Goal: Task Accomplishment & Management: Manage account settings

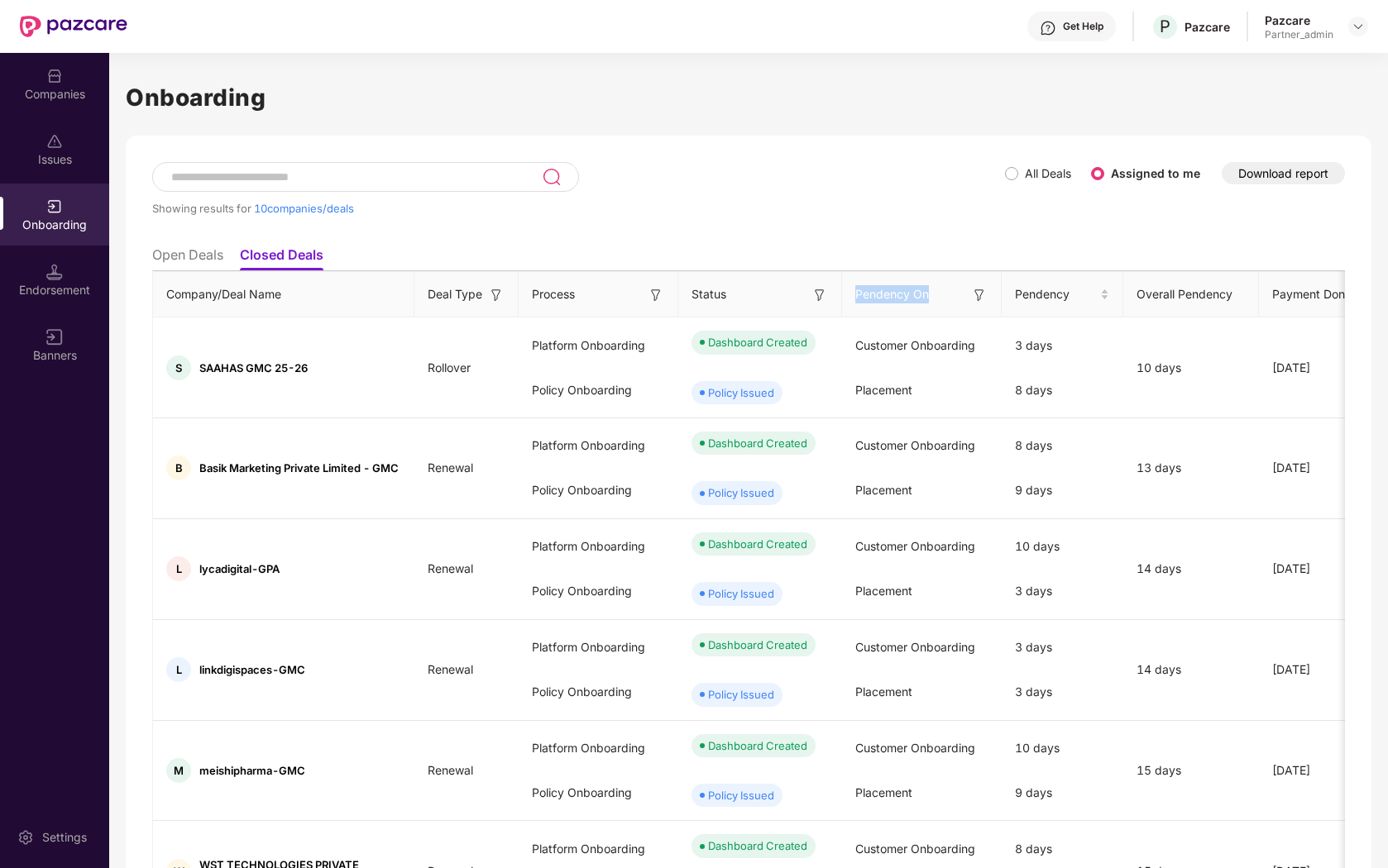
drag, startPoint x: 822, startPoint y: 301, endPoint x: 906, endPoint y: 310, distance: 84.5
click at [905, 304] on div "Pendency On" at bounding box center [920, 294] width 133 height 18
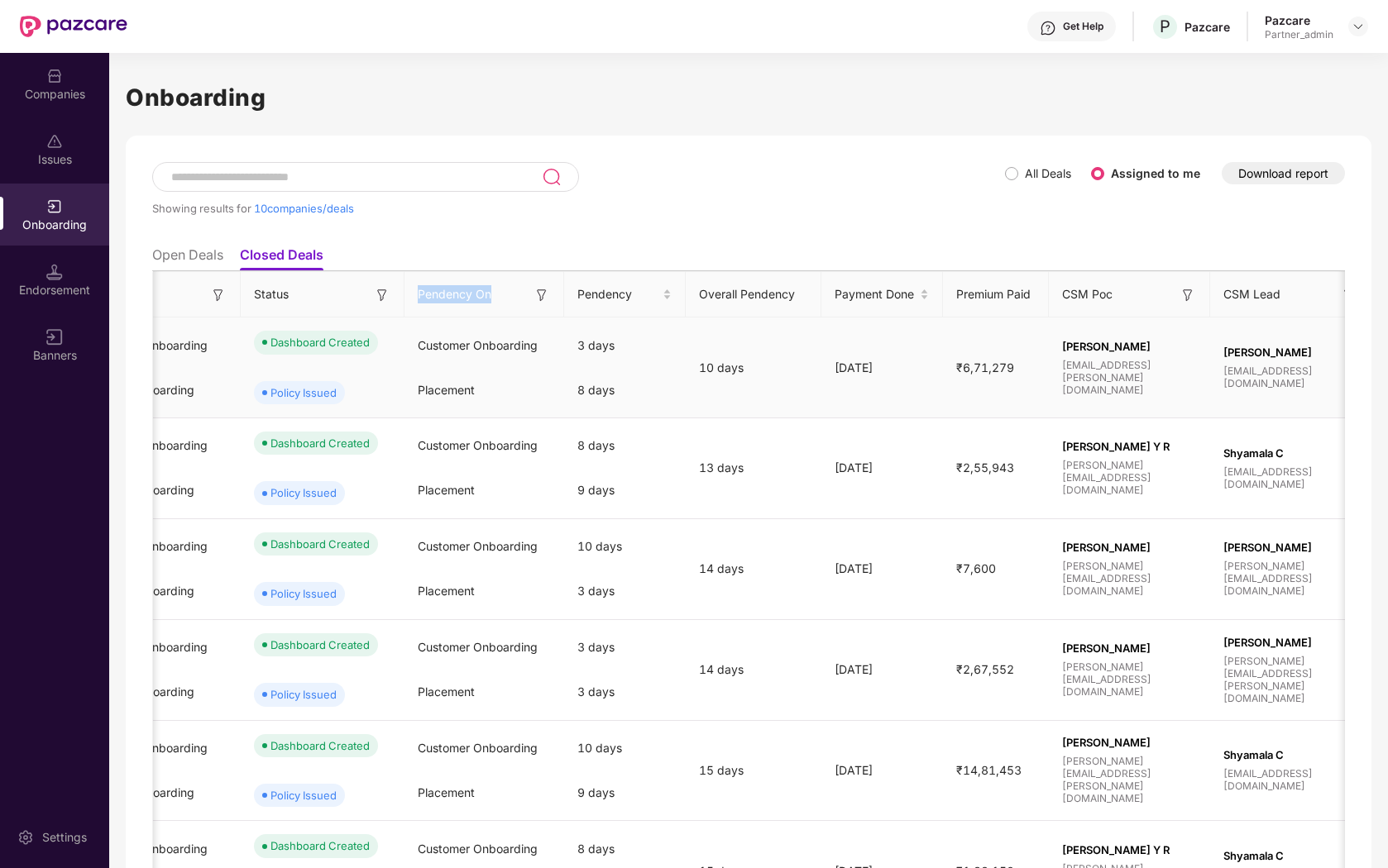
scroll to position [0, 394]
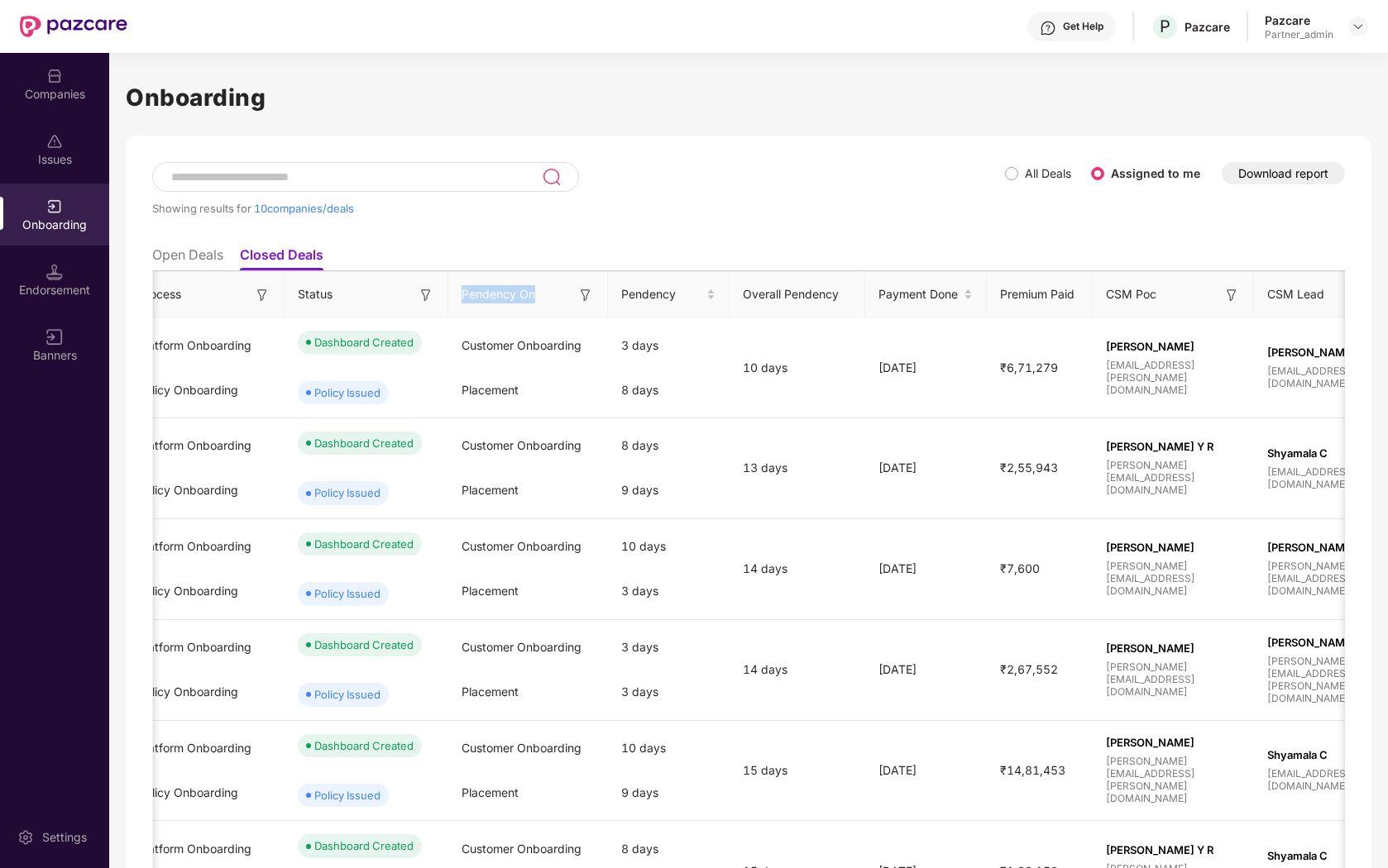
click at [728, 262] on ul "Open Deals Closed Deals" at bounding box center [748, 254] width 1192 height 33
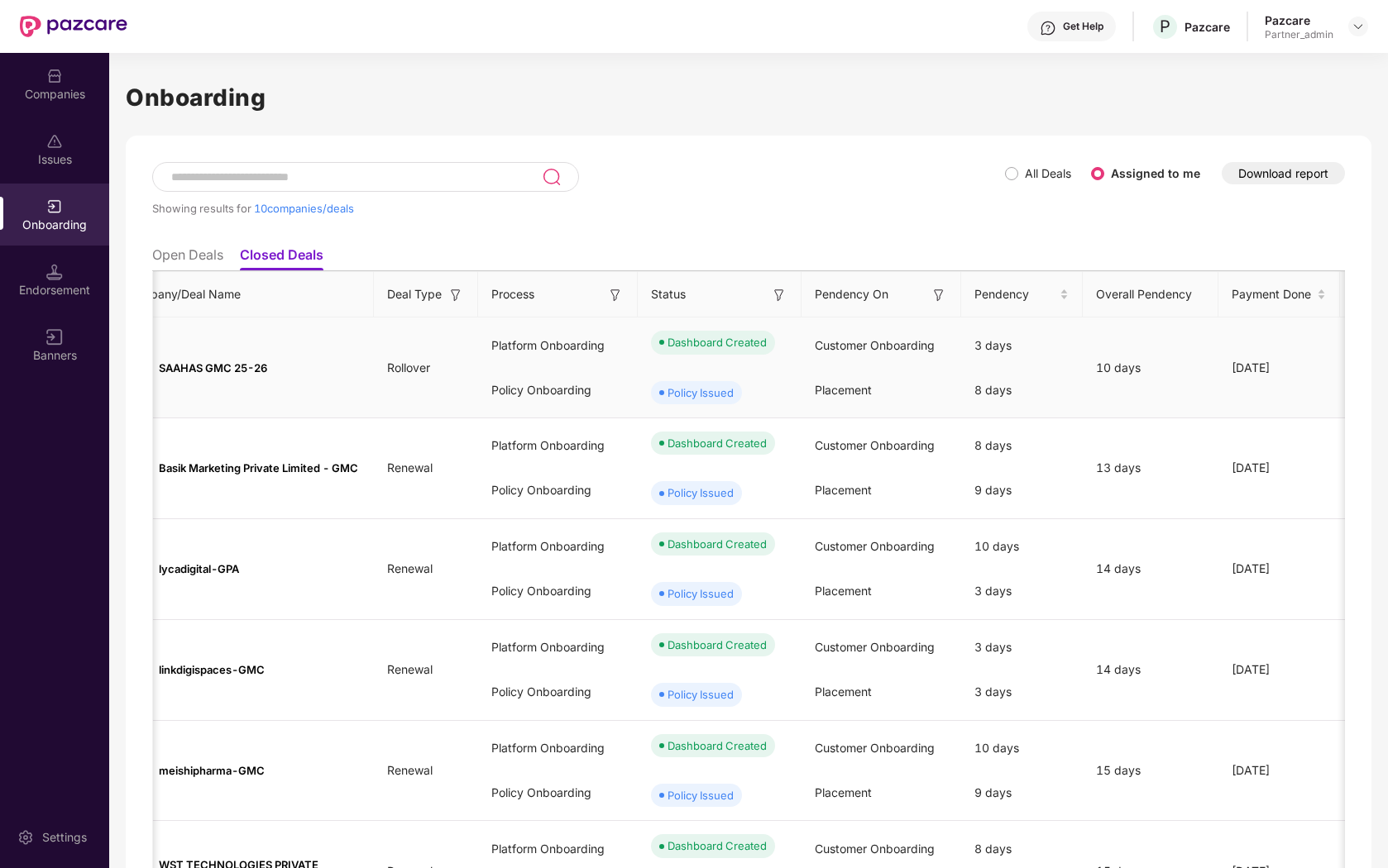
scroll to position [0, 0]
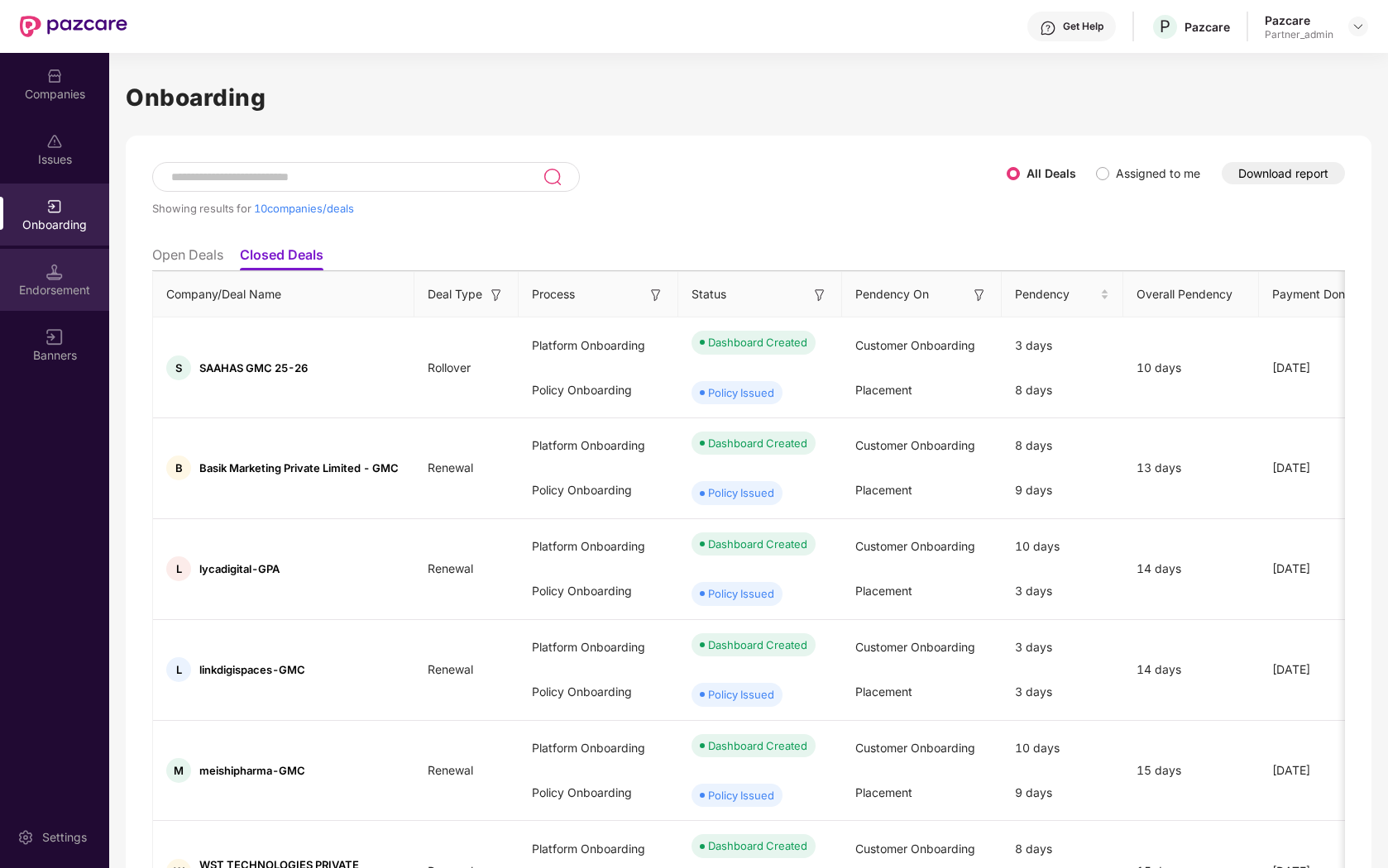
click at [63, 286] on div "Endorsement" at bounding box center [54, 289] width 109 height 16
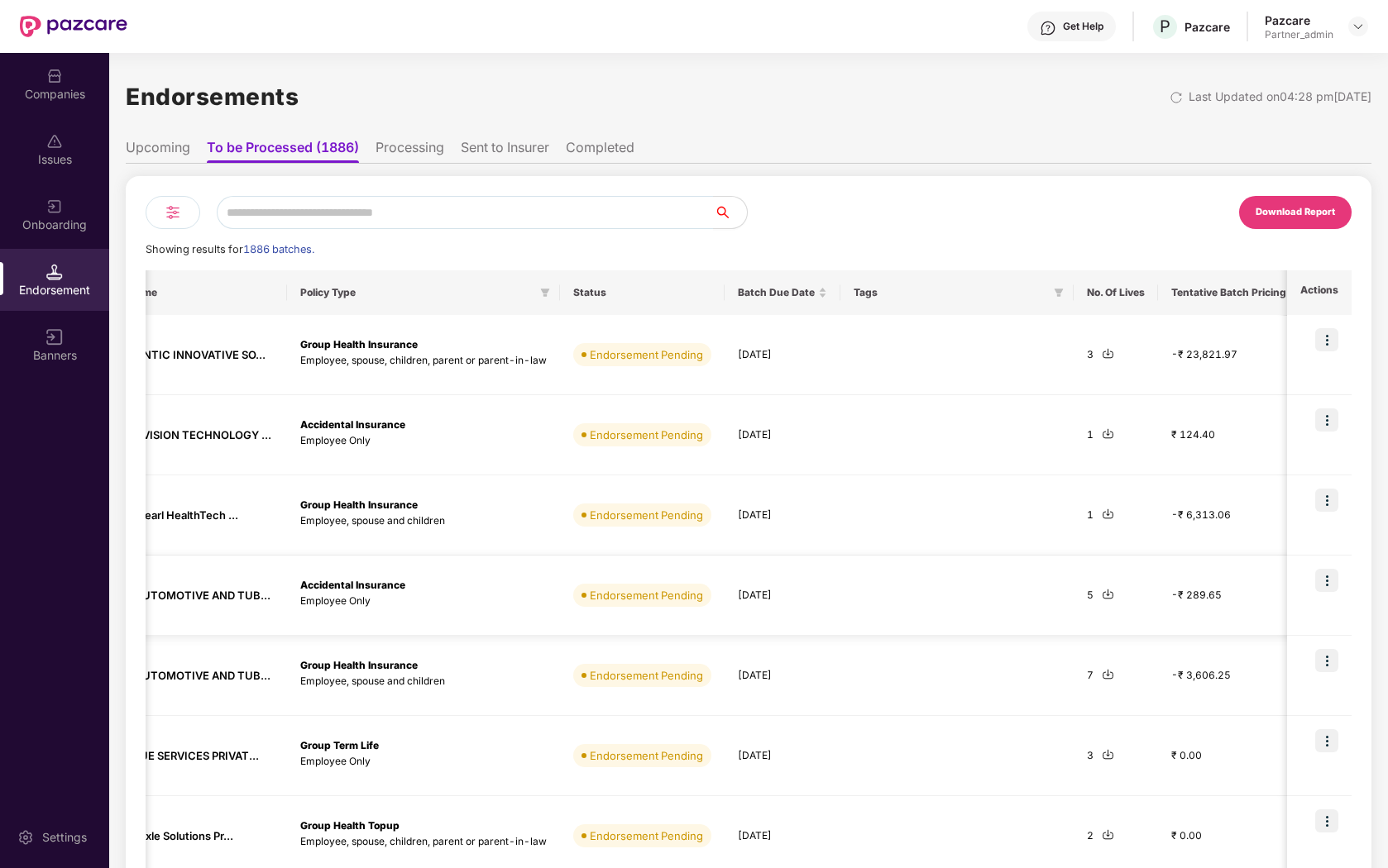
scroll to position [0, 253]
click at [46, 100] on div "Companies" at bounding box center [54, 94] width 109 height 16
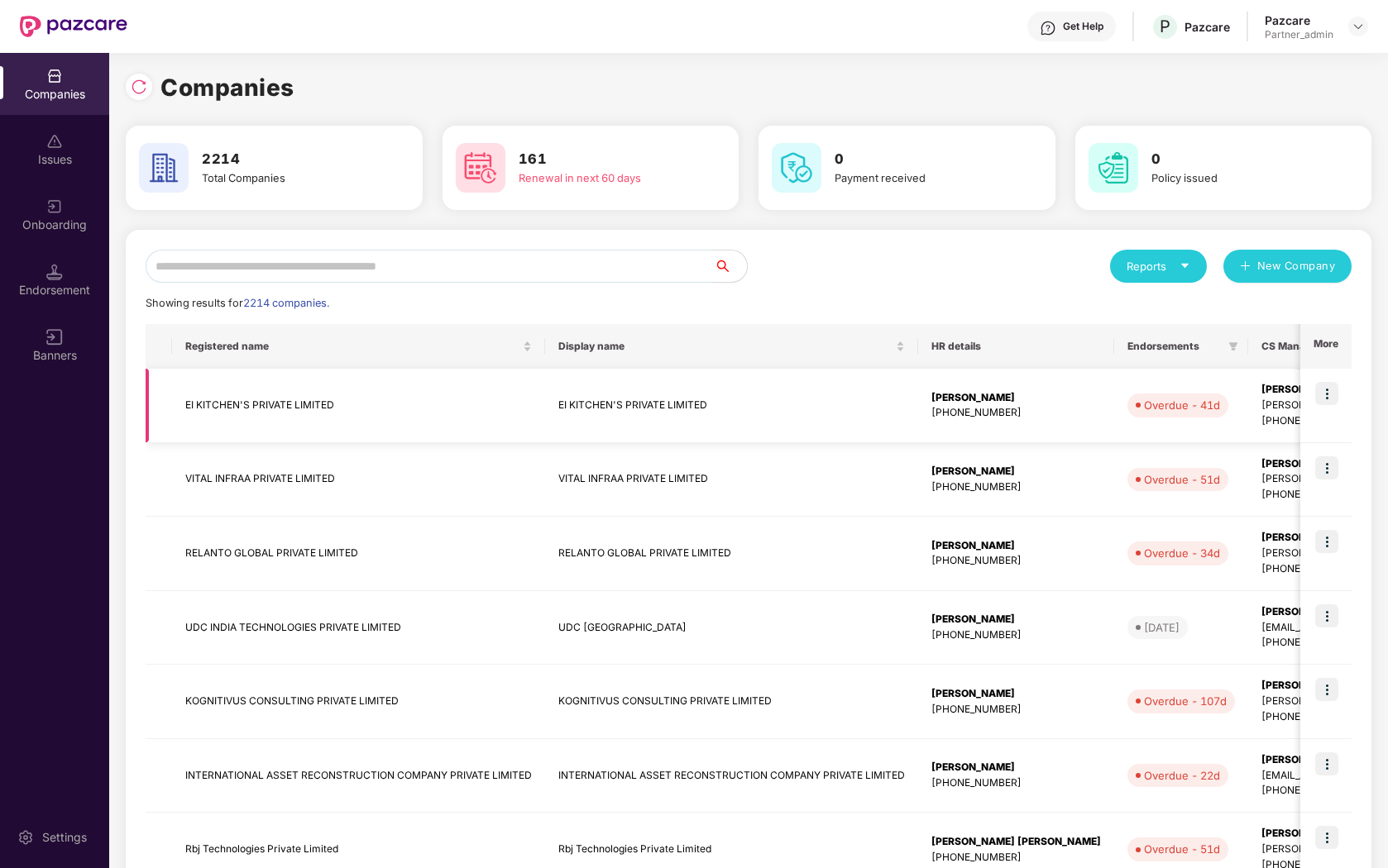
click at [1322, 387] on img at bounding box center [1326, 394] width 23 height 23
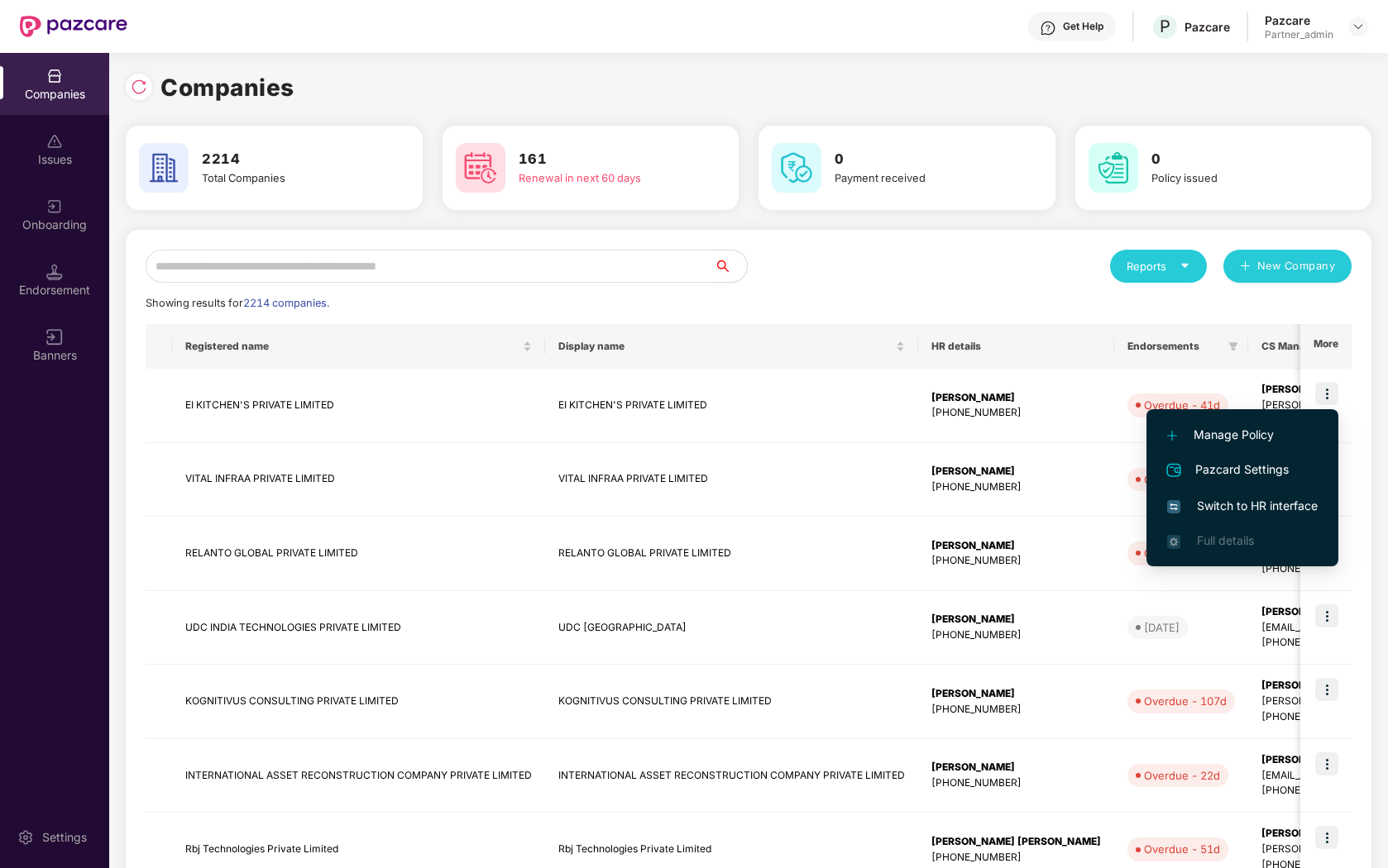
click at [1215, 499] on span "Switch to HR interface" at bounding box center [1241, 505] width 150 height 18
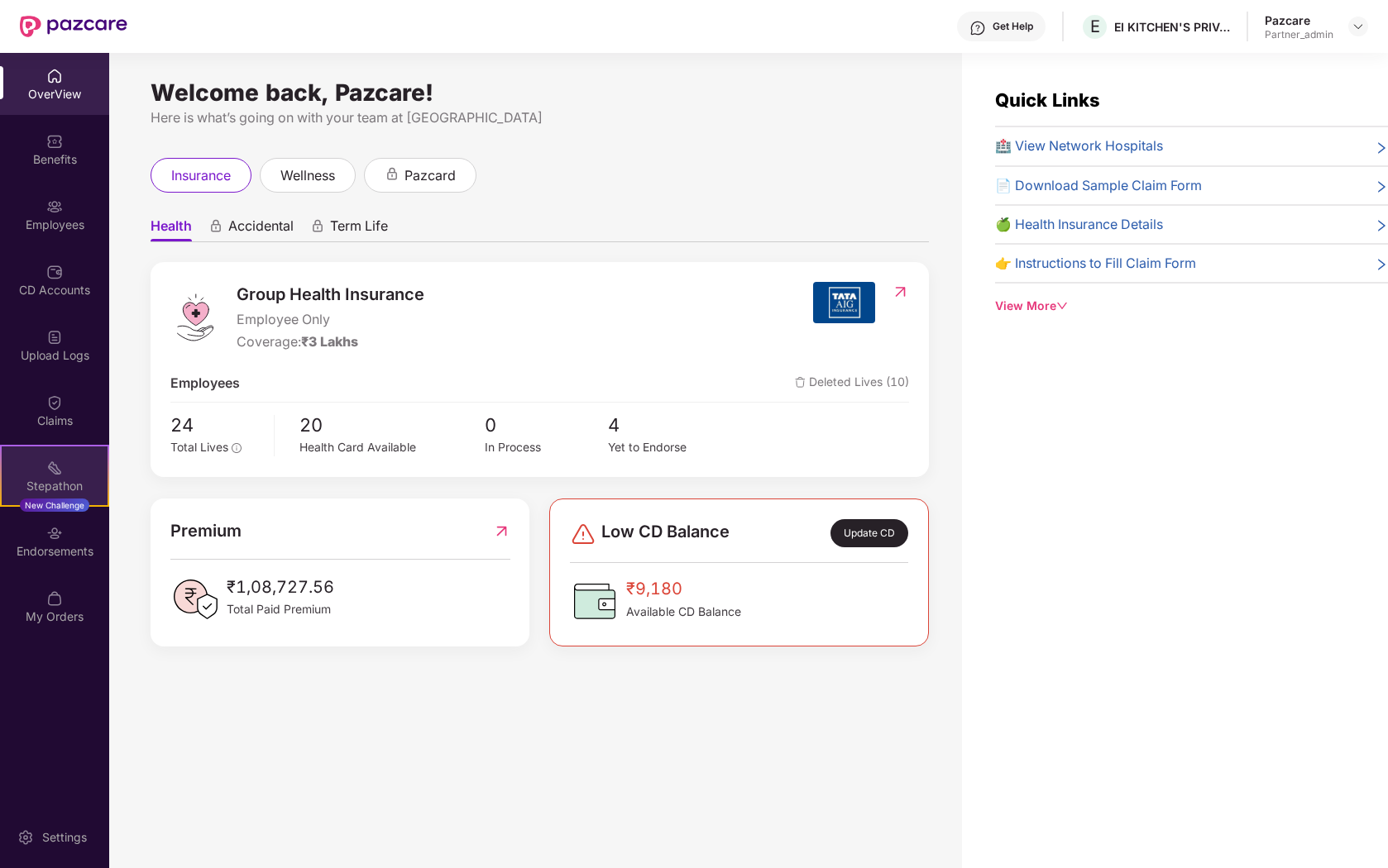
click at [54, 505] on div "New Challenge" at bounding box center [55, 505] width 70 height 14
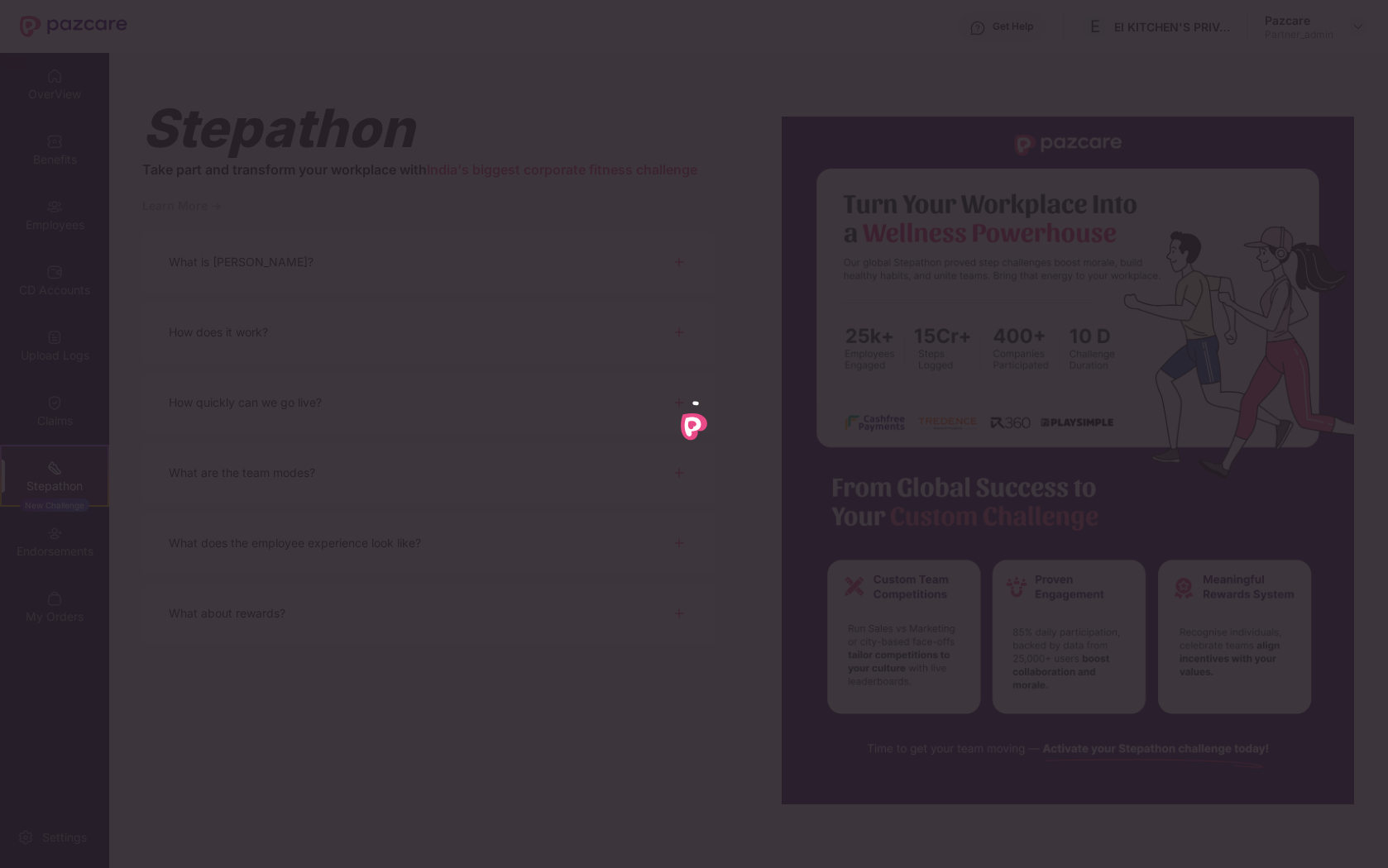
click at [53, 539] on div at bounding box center [694, 434] width 1388 height 868
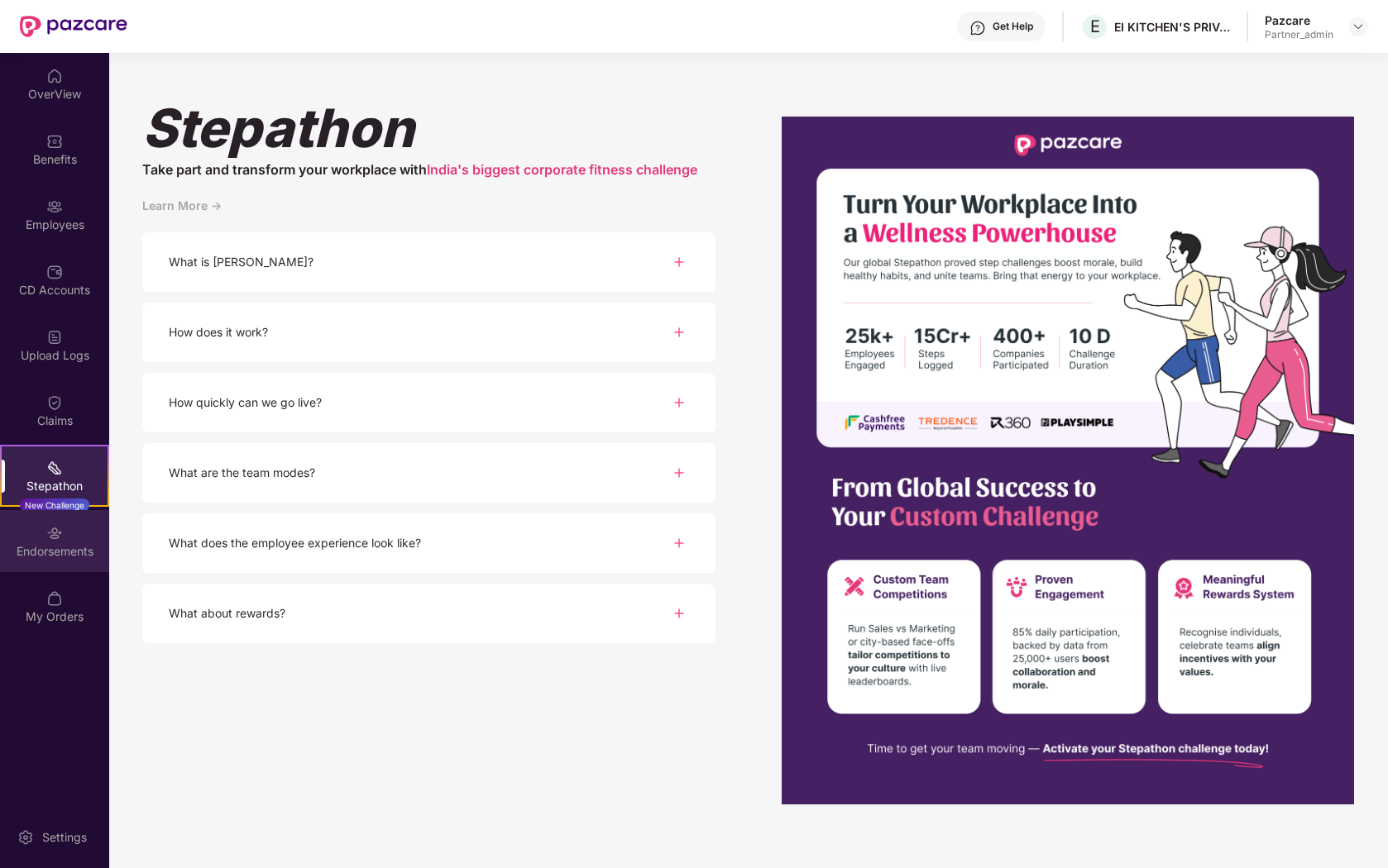
click at [40, 548] on div "Endorsements" at bounding box center [54, 551] width 109 height 16
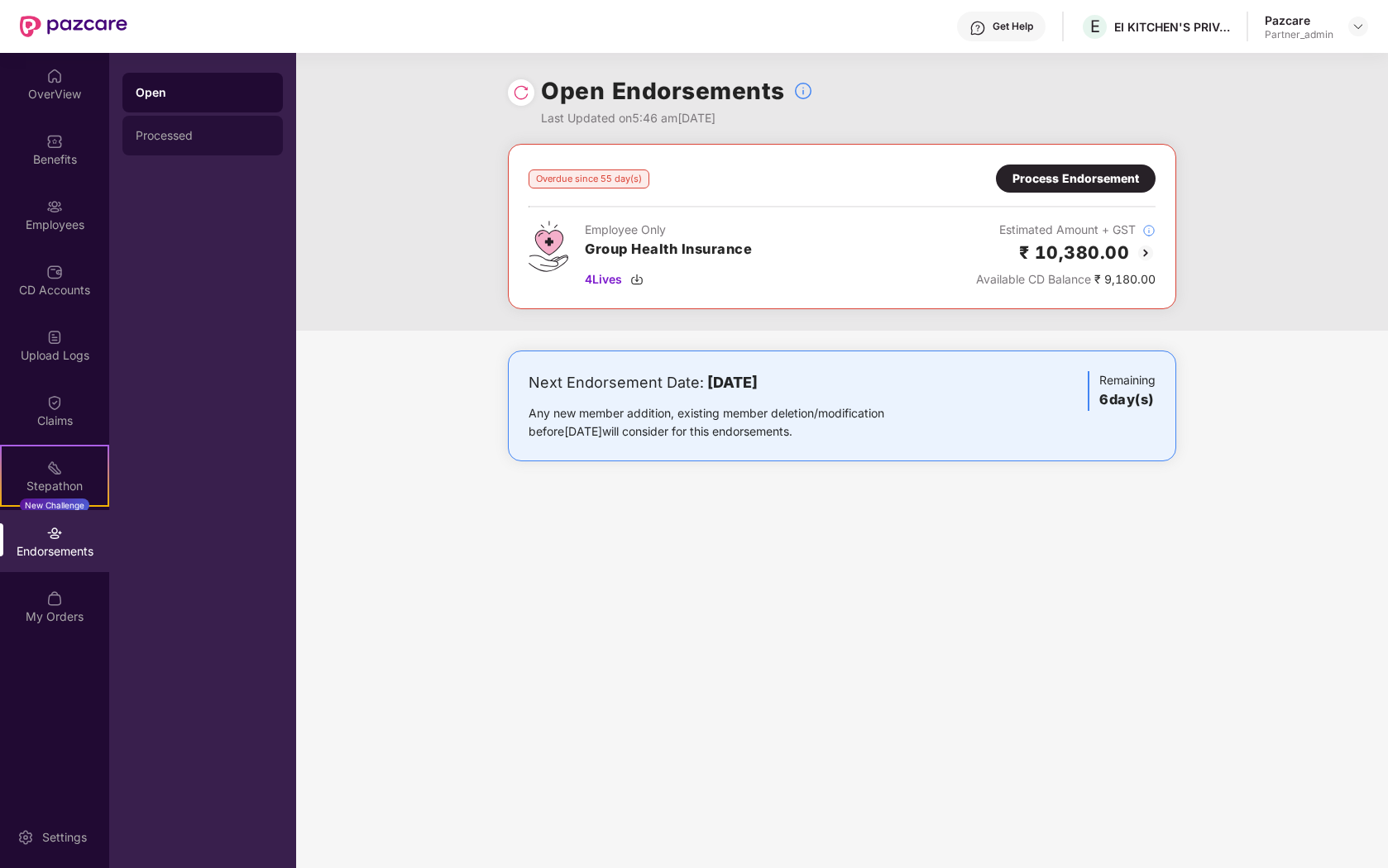
click at [192, 139] on div "Processed" at bounding box center [202, 135] width 134 height 14
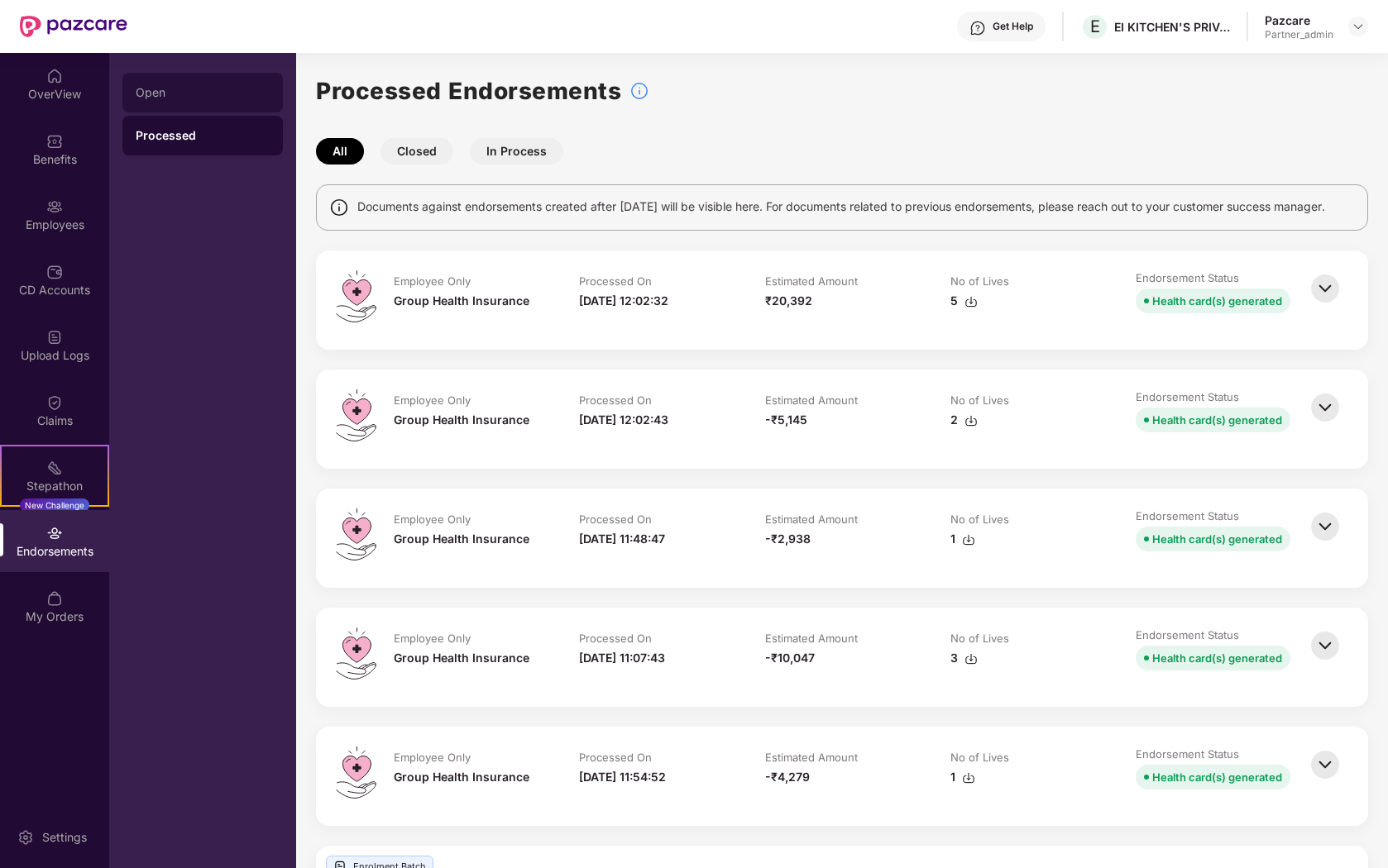
click at [164, 105] on div "Open" at bounding box center [202, 92] width 161 height 40
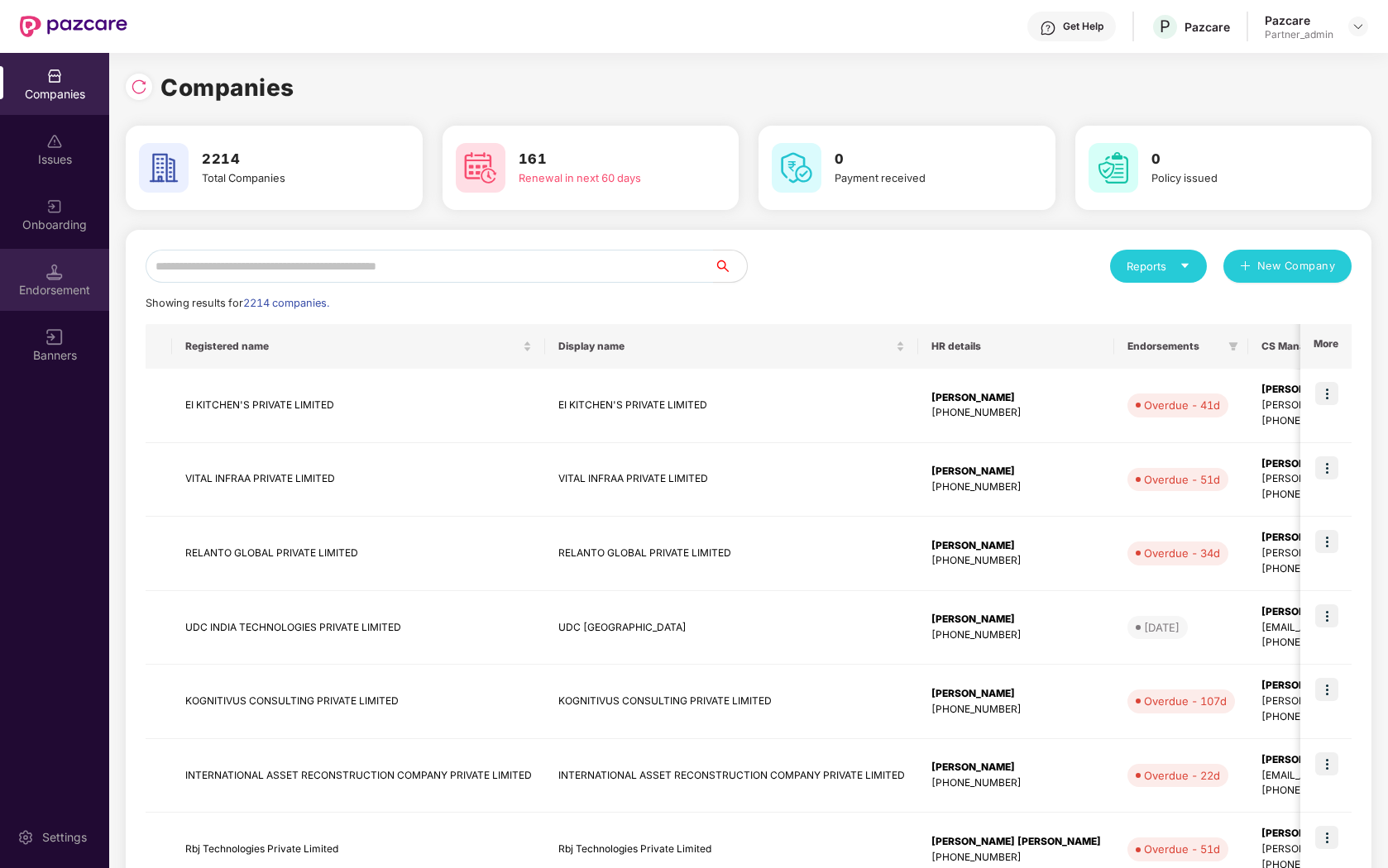
click at [50, 264] on img at bounding box center [54, 272] width 16 height 16
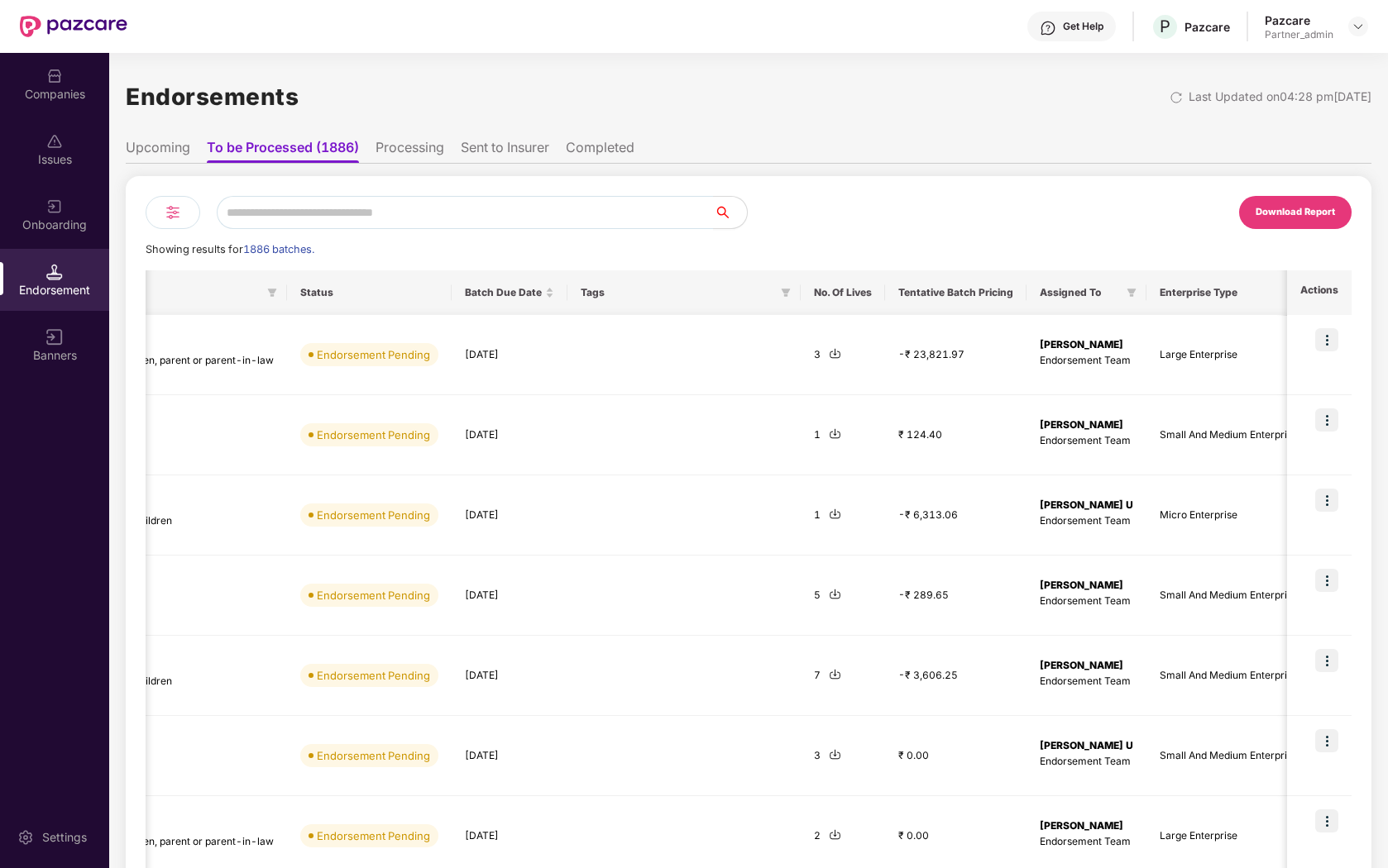
scroll to position [0, 615]
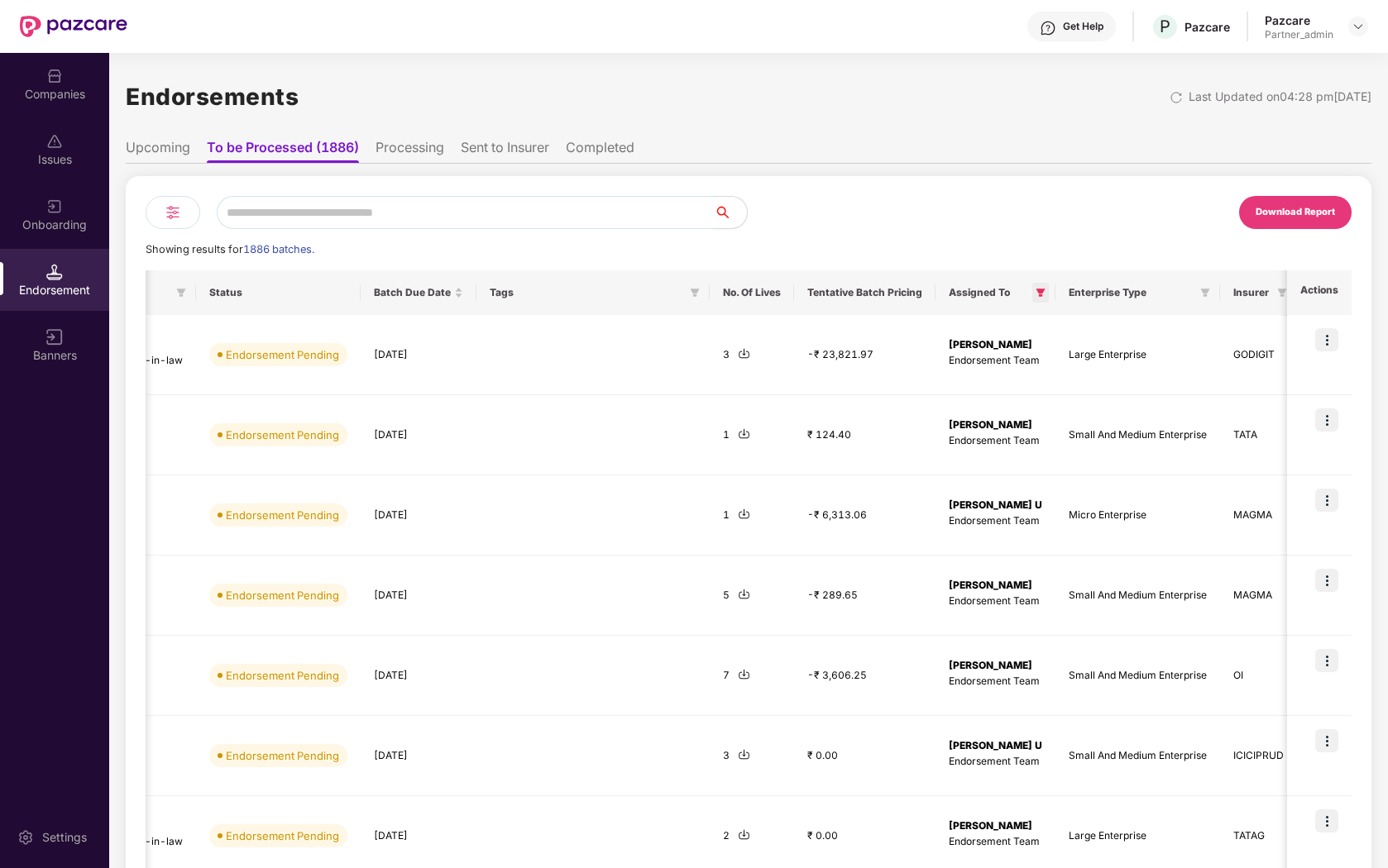
click at [1045, 289] on icon "filter" at bounding box center [1040, 292] width 9 height 9
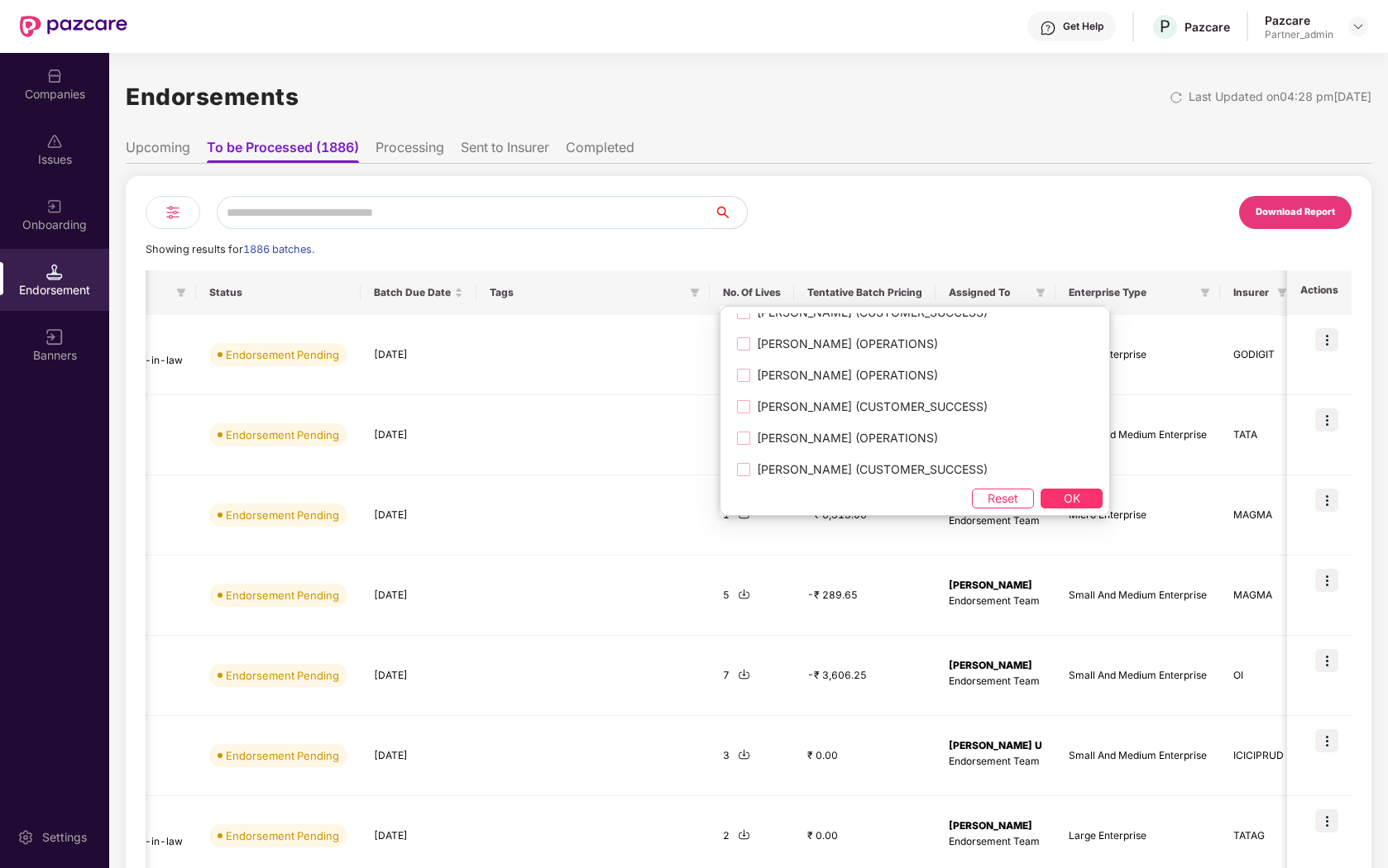
scroll to position [923, 0]
click at [845, 381] on span "[PERSON_NAME] (OPERATIONS)" at bounding box center [847, 379] width 195 height 18
click at [1064, 497] on span "OK" at bounding box center [1071, 498] width 16 height 18
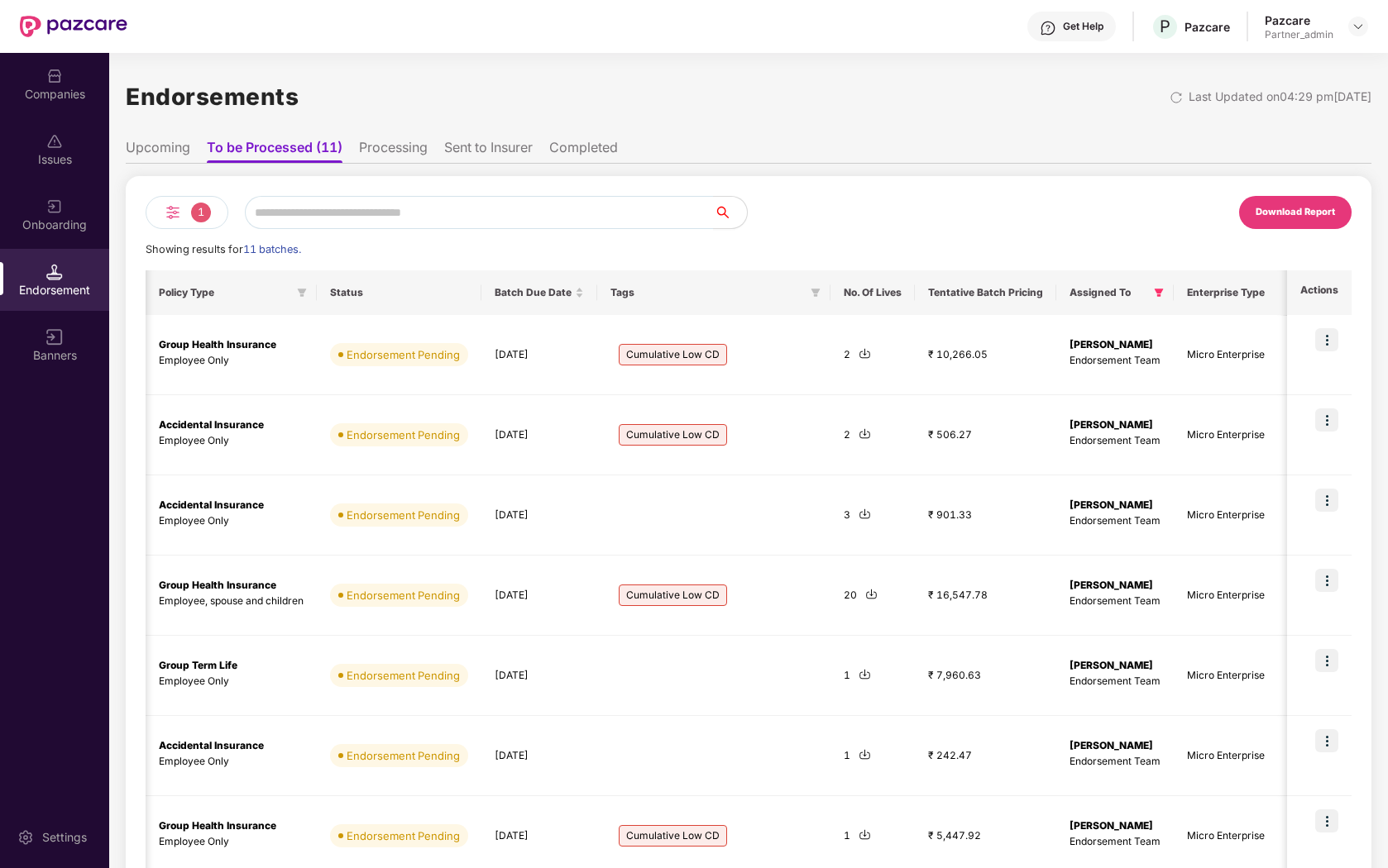
scroll to position [0, 502]
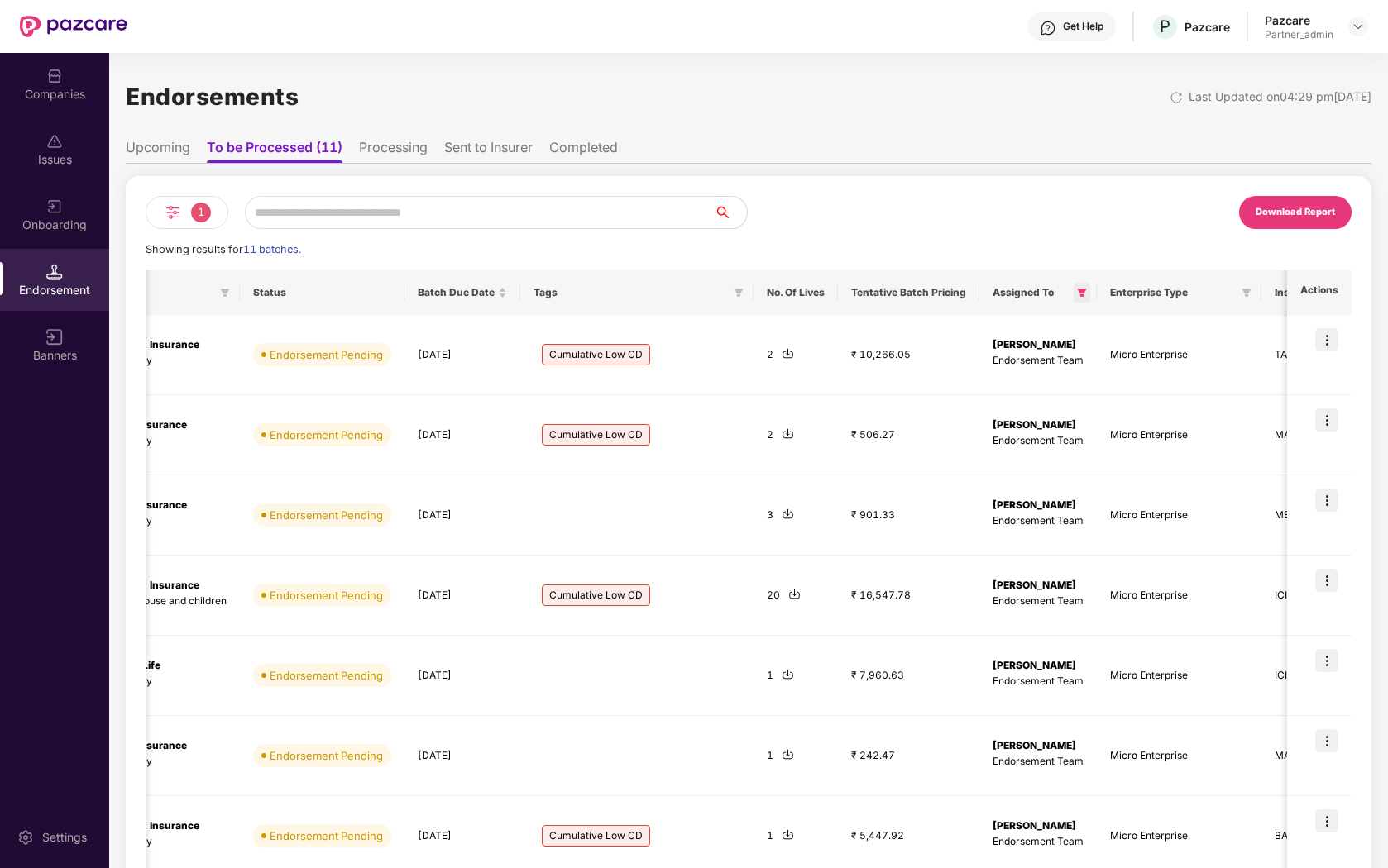
click at [1077, 289] on icon "filter" at bounding box center [1081, 292] width 9 height 9
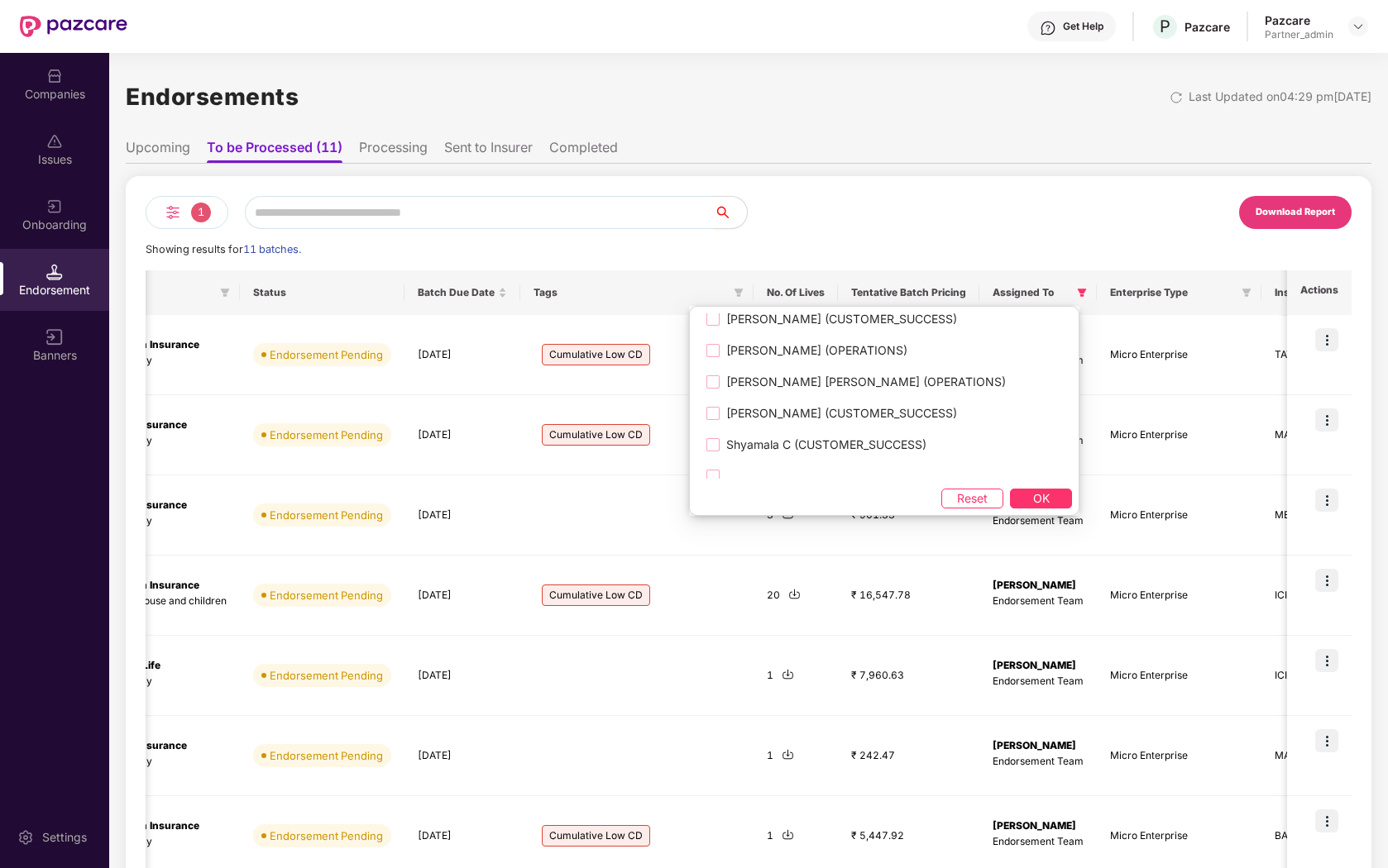
scroll to position [1670, 0]
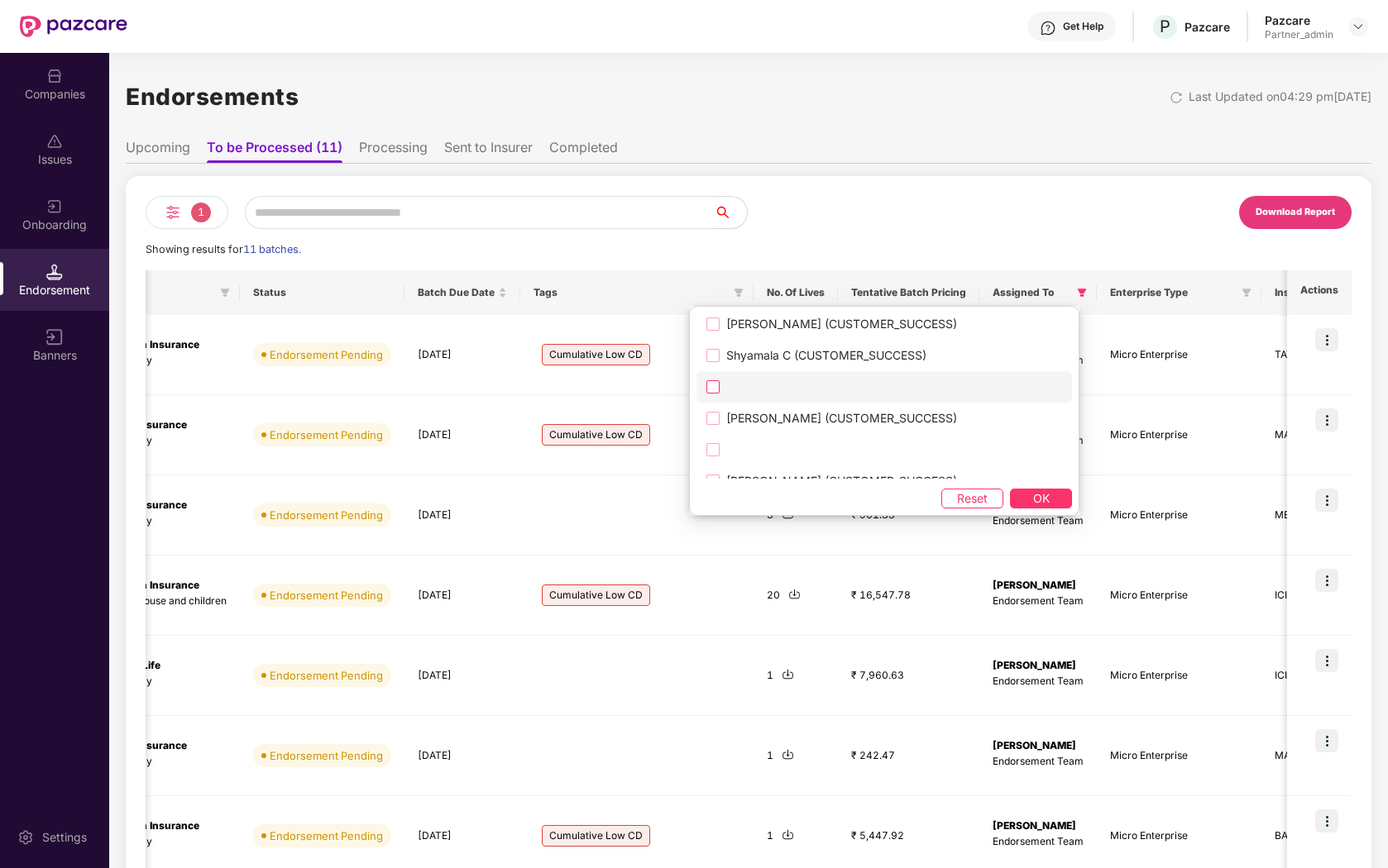
click at [809, 386] on label at bounding box center [884, 387] width 376 height 31
click at [784, 445] on label at bounding box center [884, 450] width 376 height 31
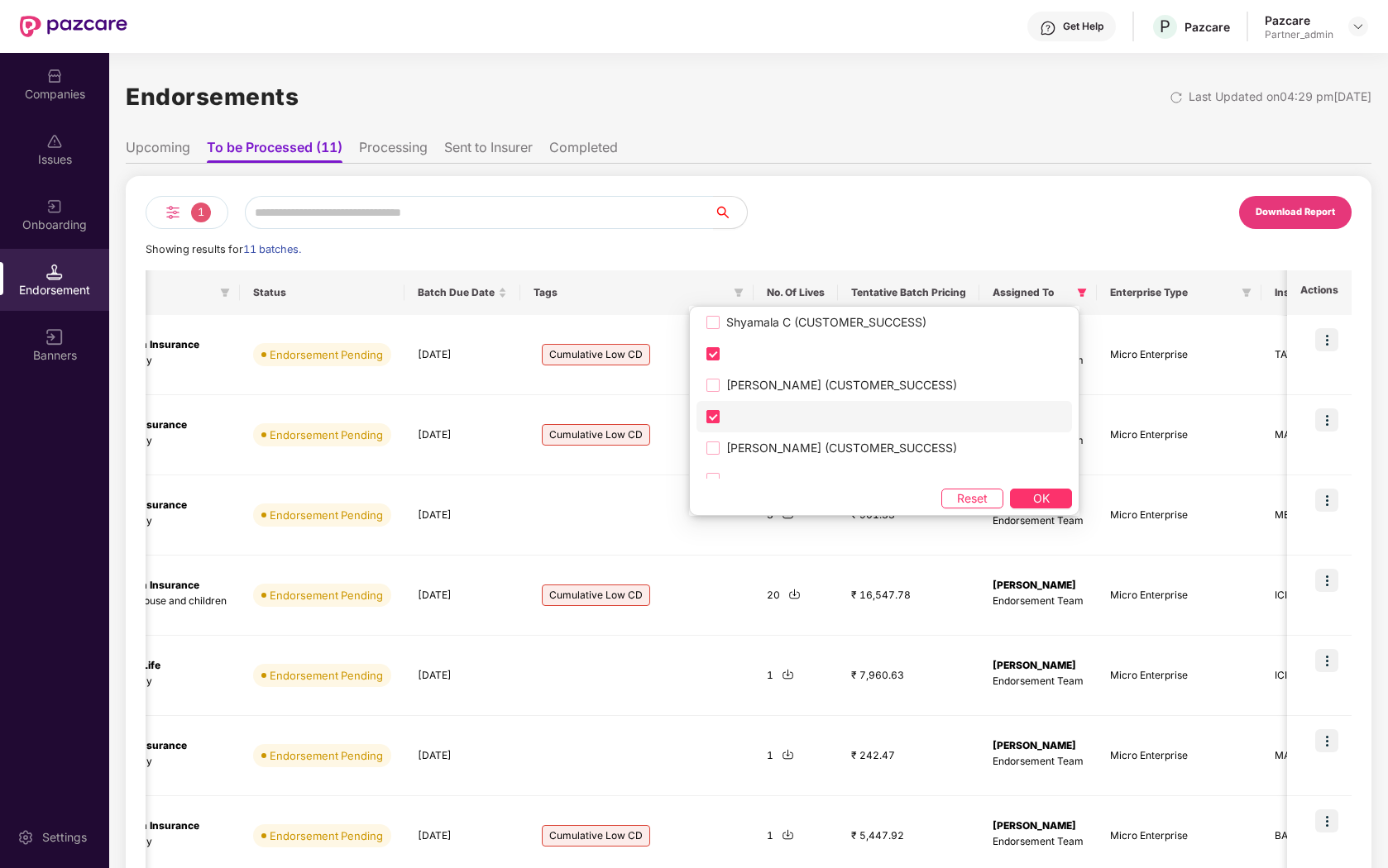
scroll to position [1713, 0]
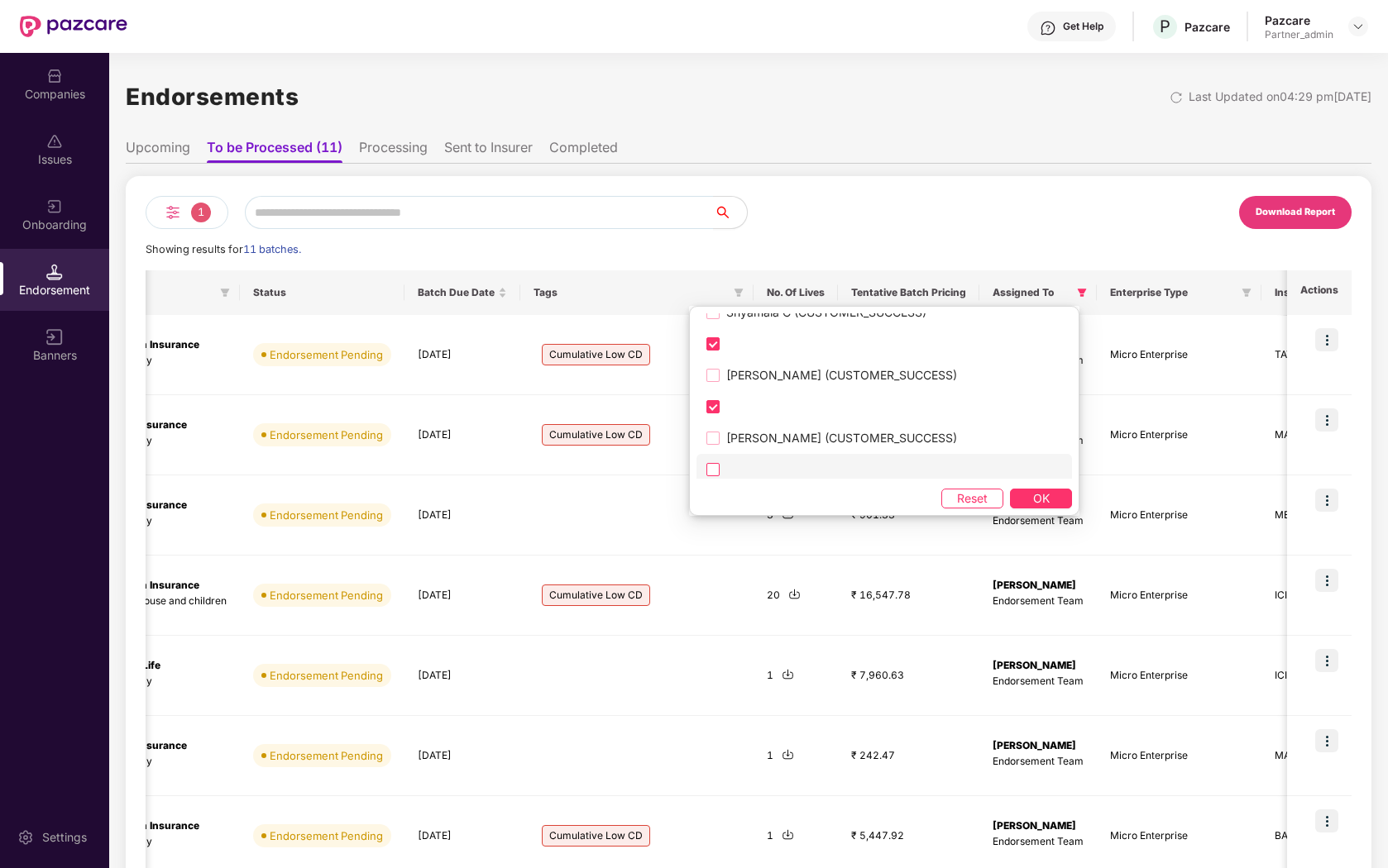
click at [787, 470] on label at bounding box center [884, 469] width 376 height 31
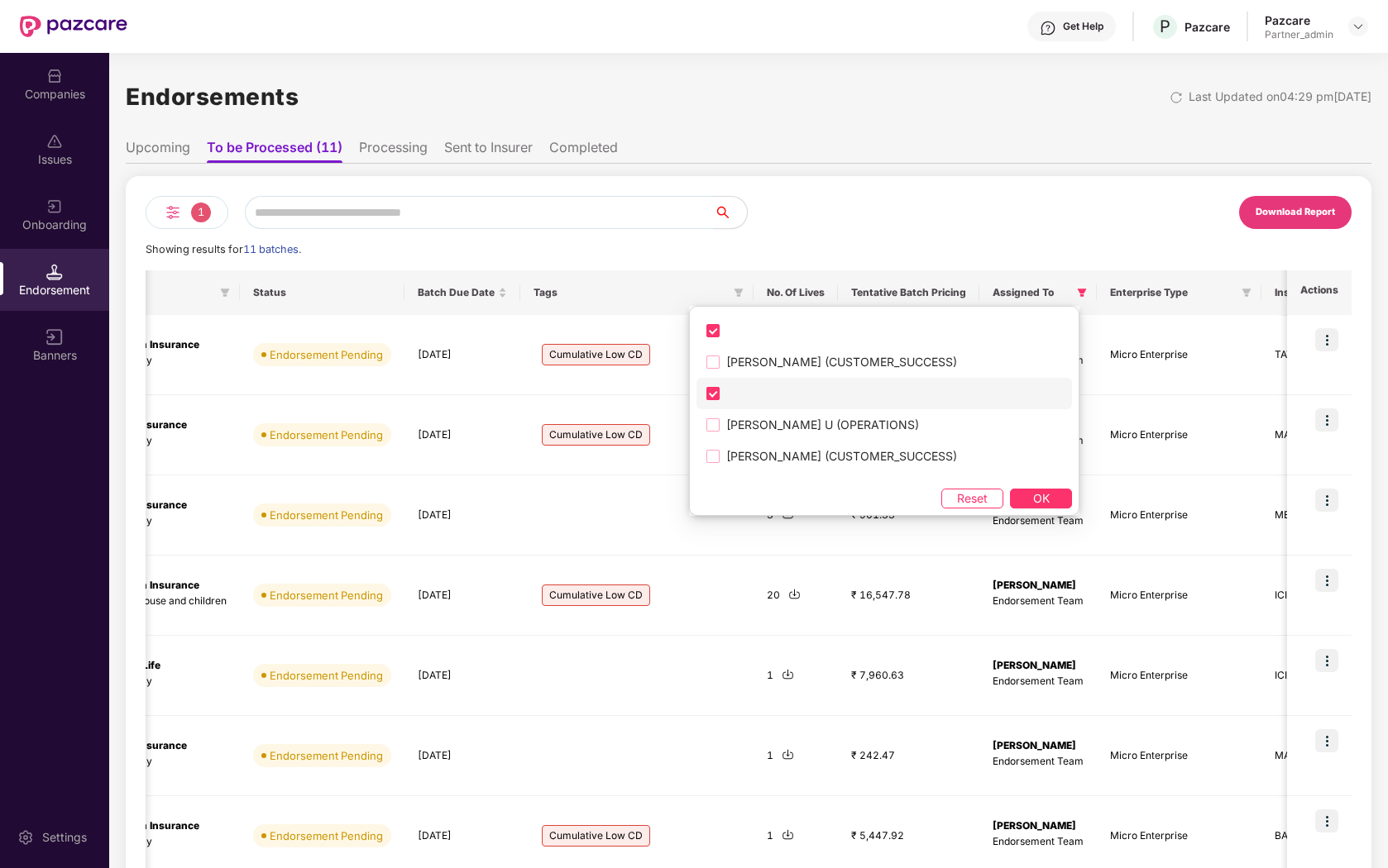
scroll to position [1807, 0]
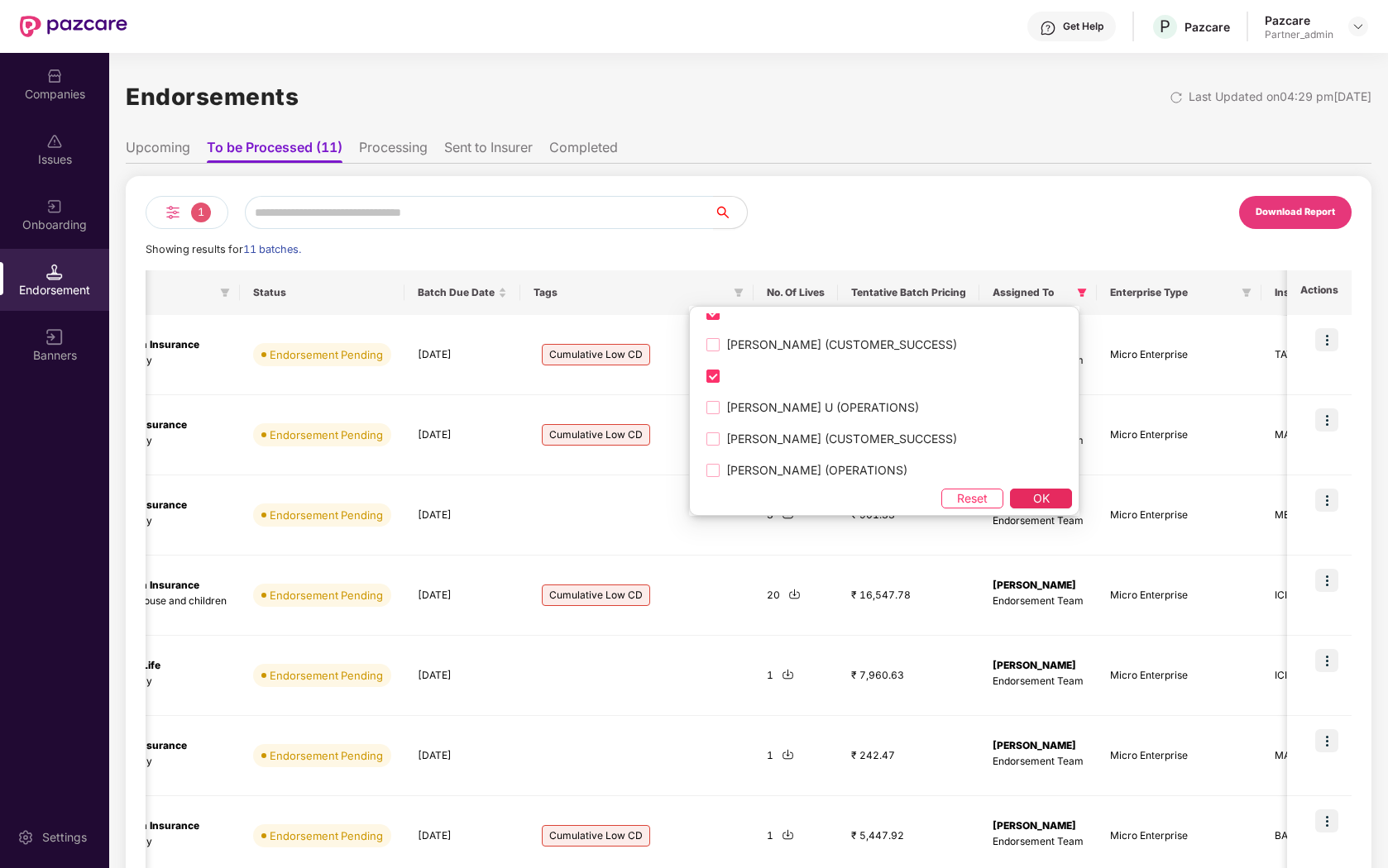
click at [1033, 496] on span "OK" at bounding box center [1041, 498] width 16 height 18
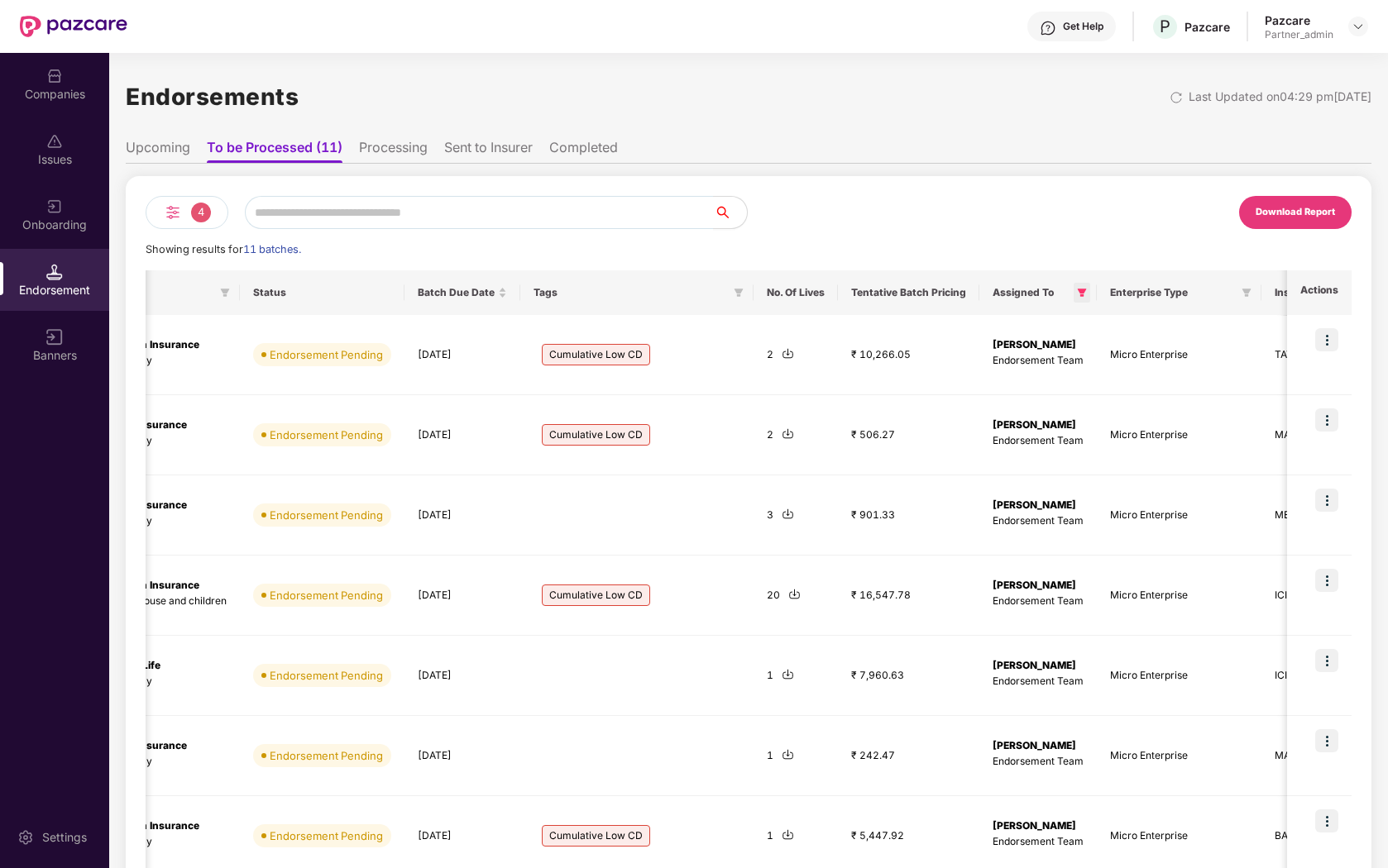
click at [1077, 292] on icon "filter" at bounding box center [1081, 292] width 9 height 9
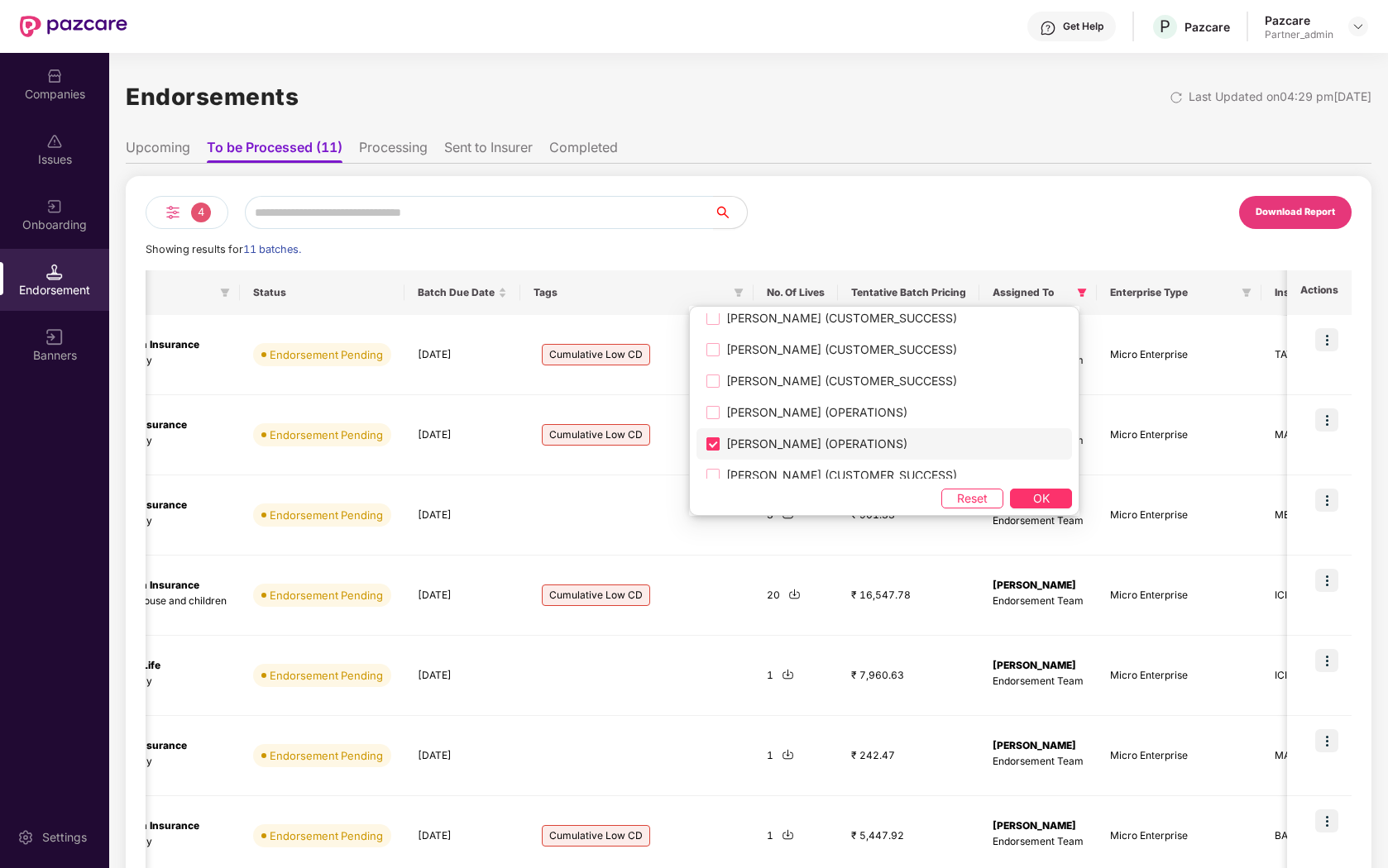
click at [808, 451] on span "[PERSON_NAME] (OPERATIONS)" at bounding box center [816, 443] width 195 height 18
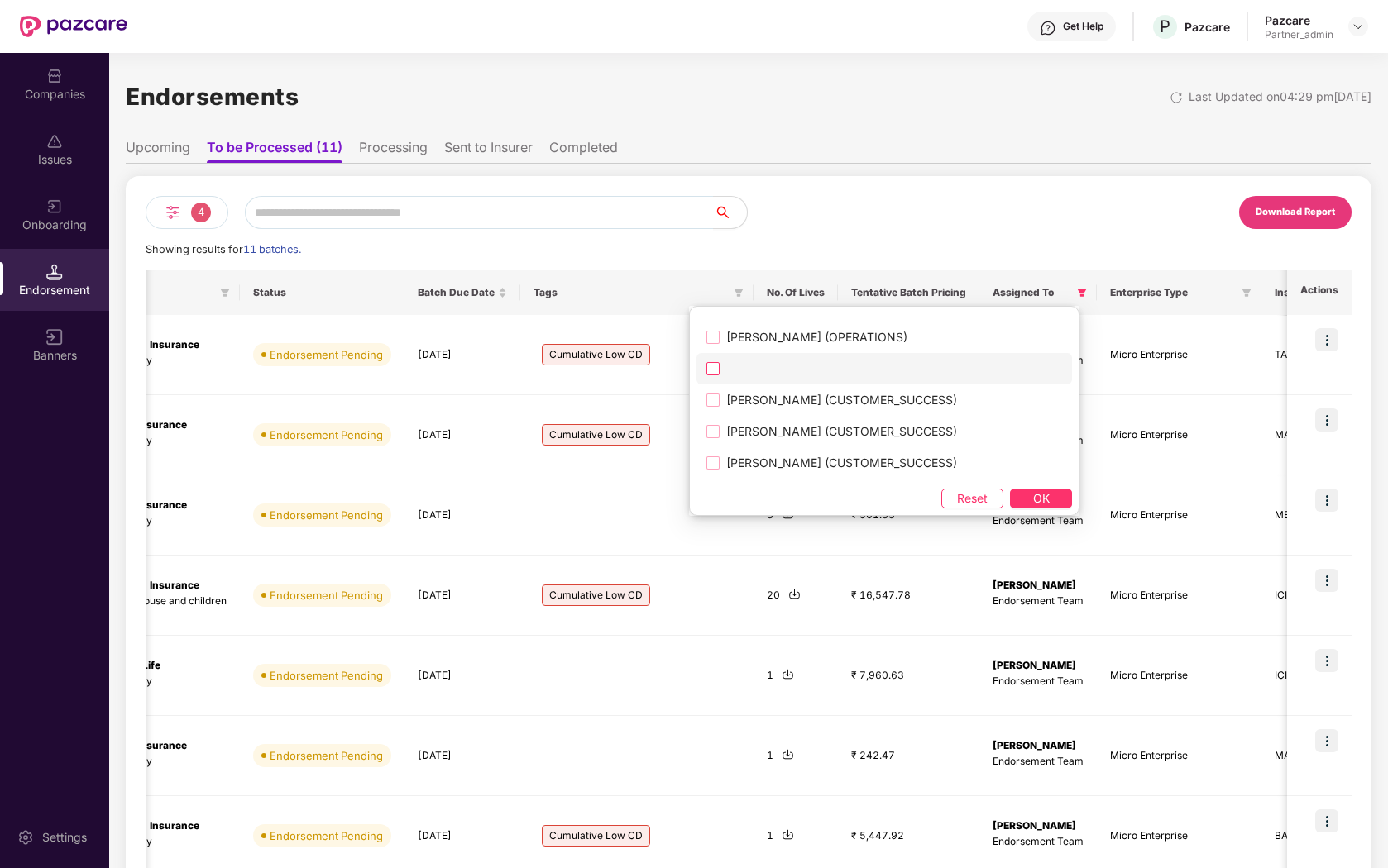
click at [844, 376] on label at bounding box center [884, 369] width 376 height 31
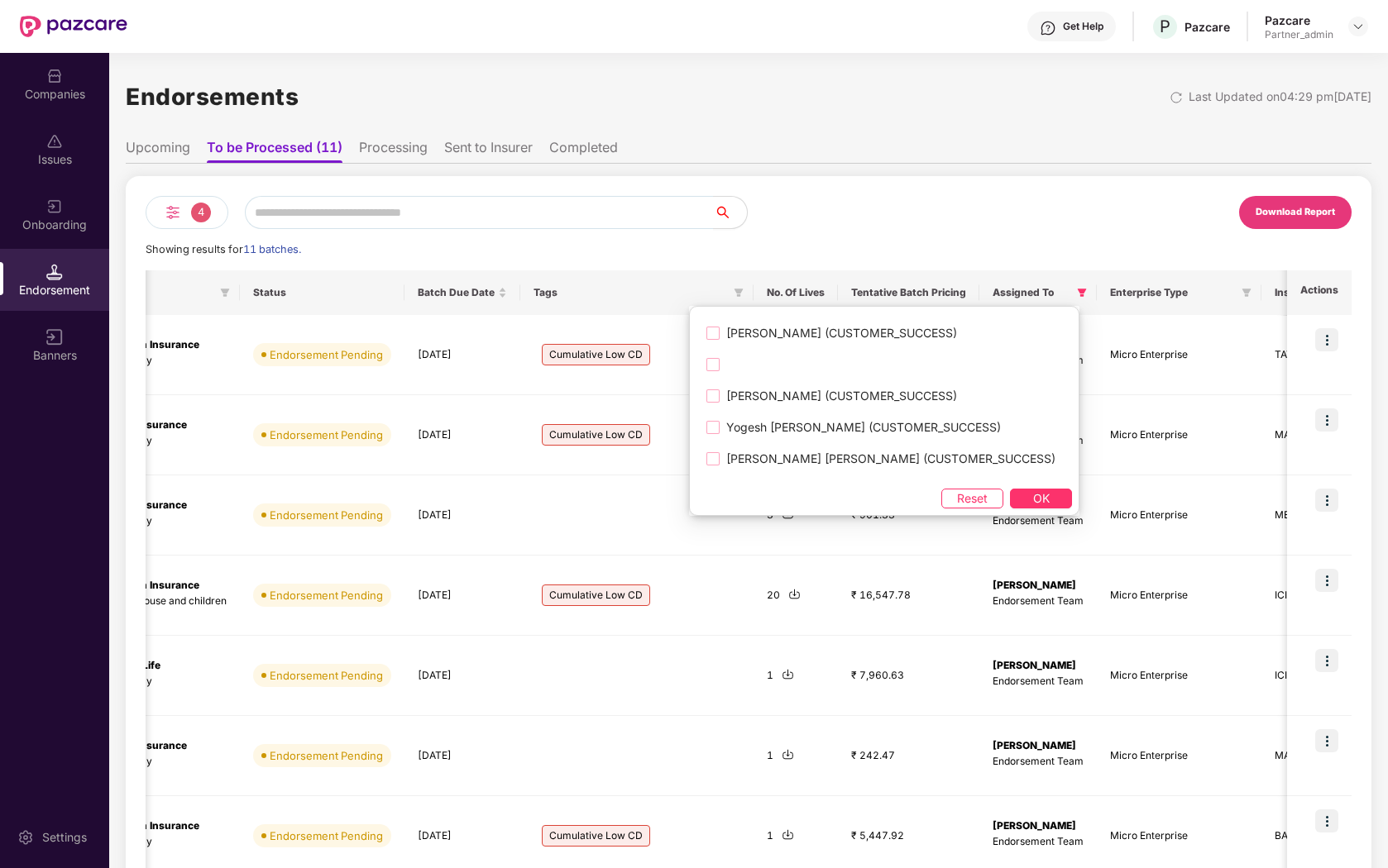
scroll to position [523, 0]
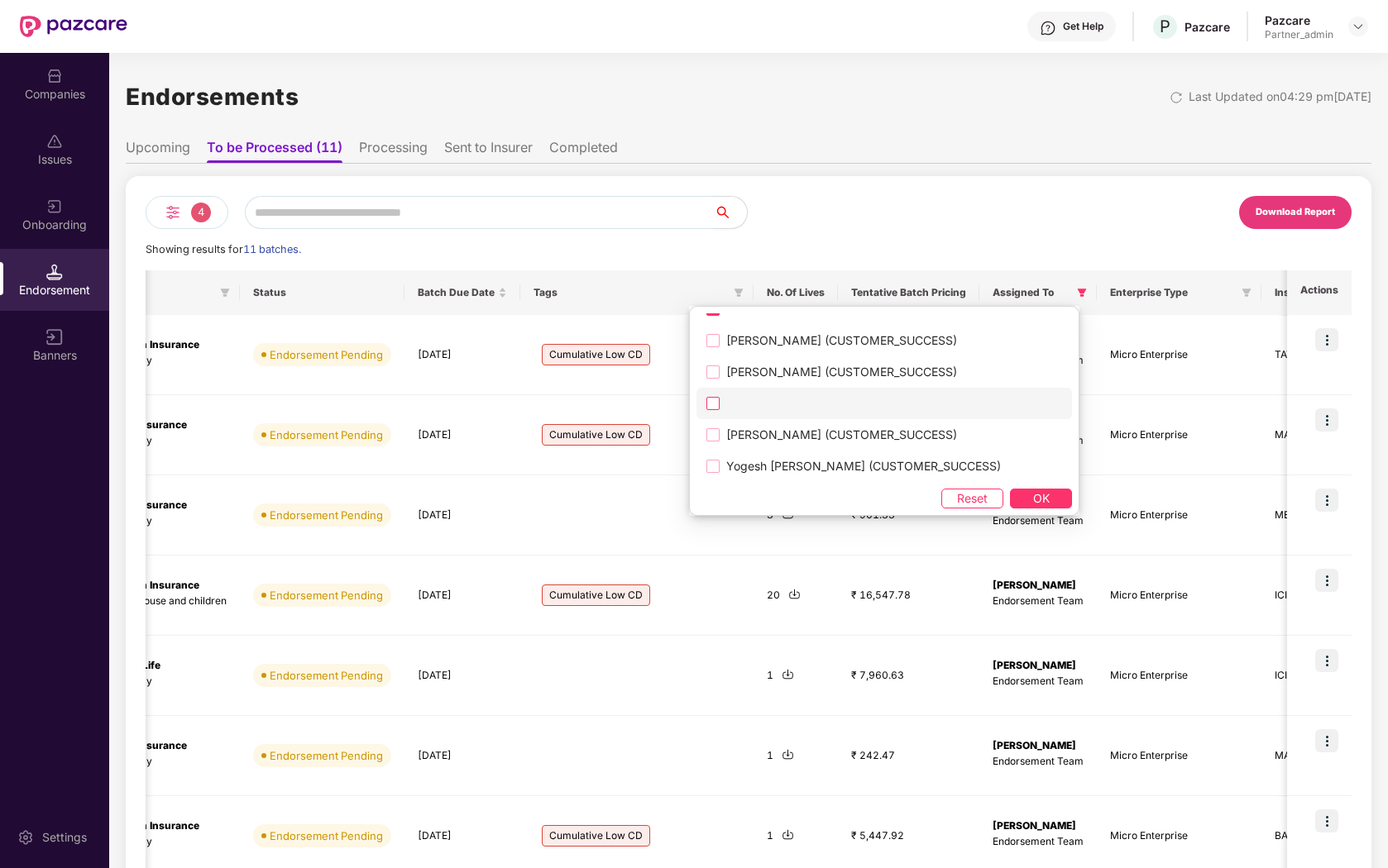
click at [800, 417] on label at bounding box center [884, 404] width 376 height 31
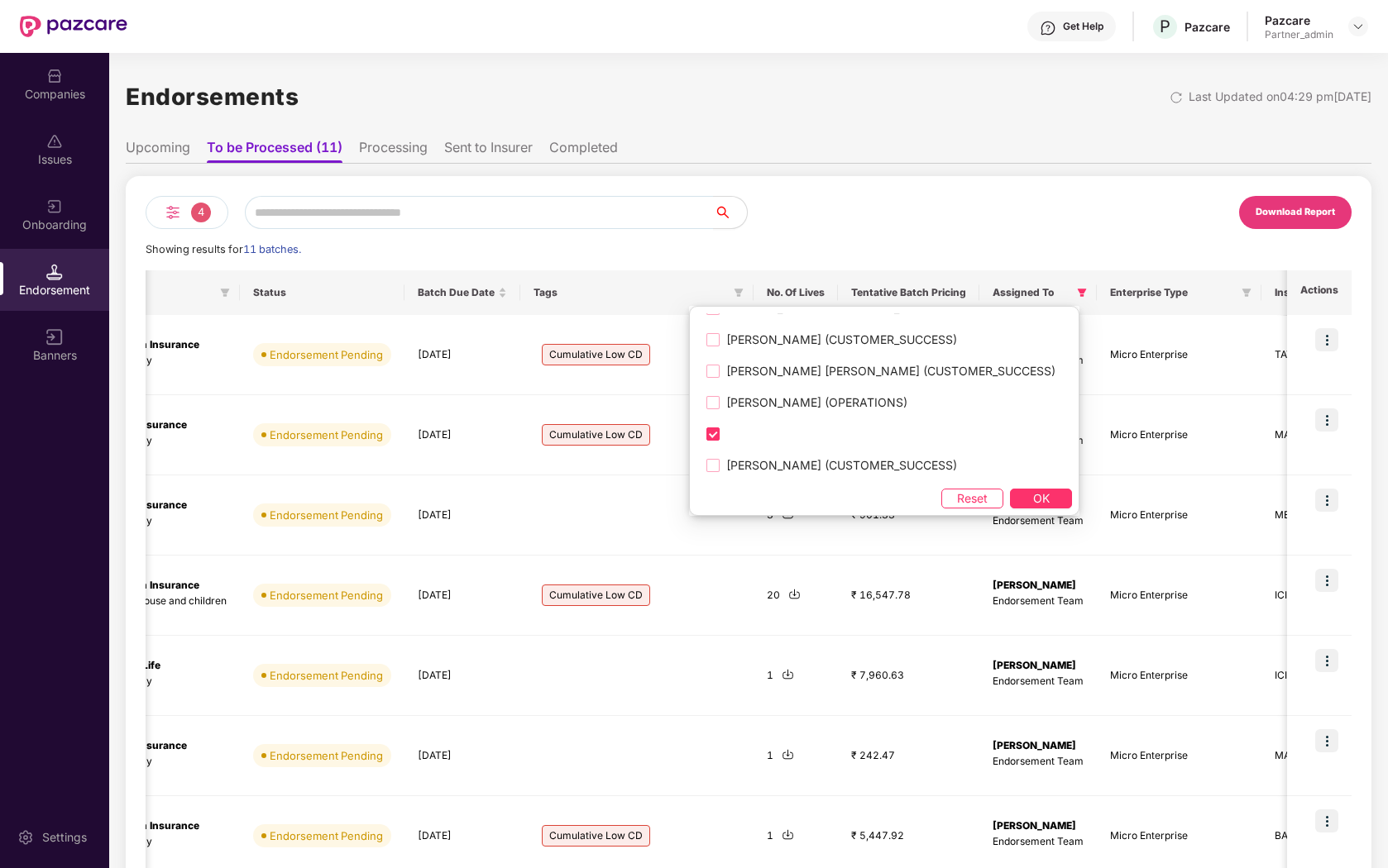
scroll to position [401, 0]
click at [1033, 492] on span "OK" at bounding box center [1041, 498] width 16 height 18
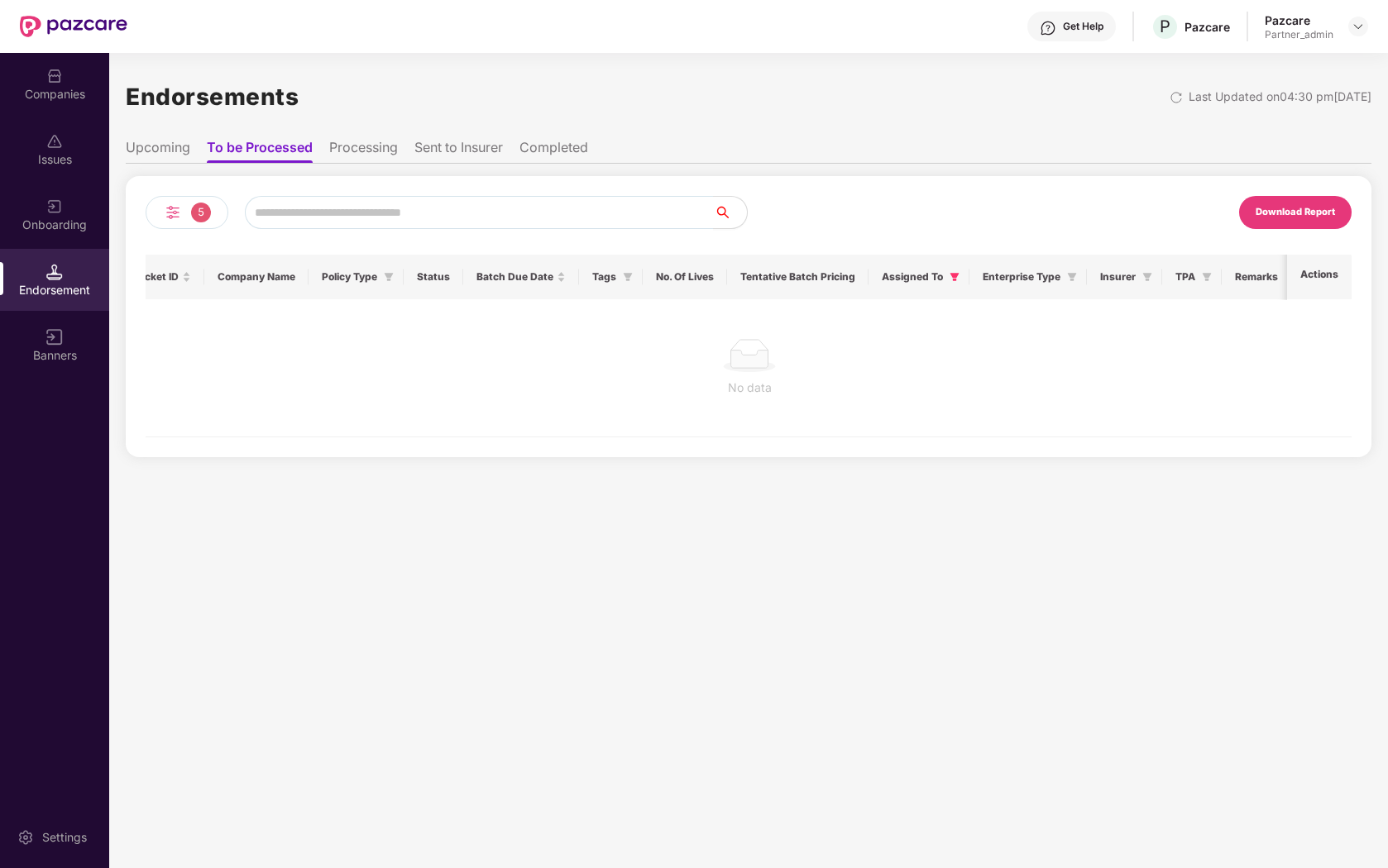
scroll to position [0, 0]
click at [1006, 278] on icon "filter" at bounding box center [1004, 277] width 10 height 10
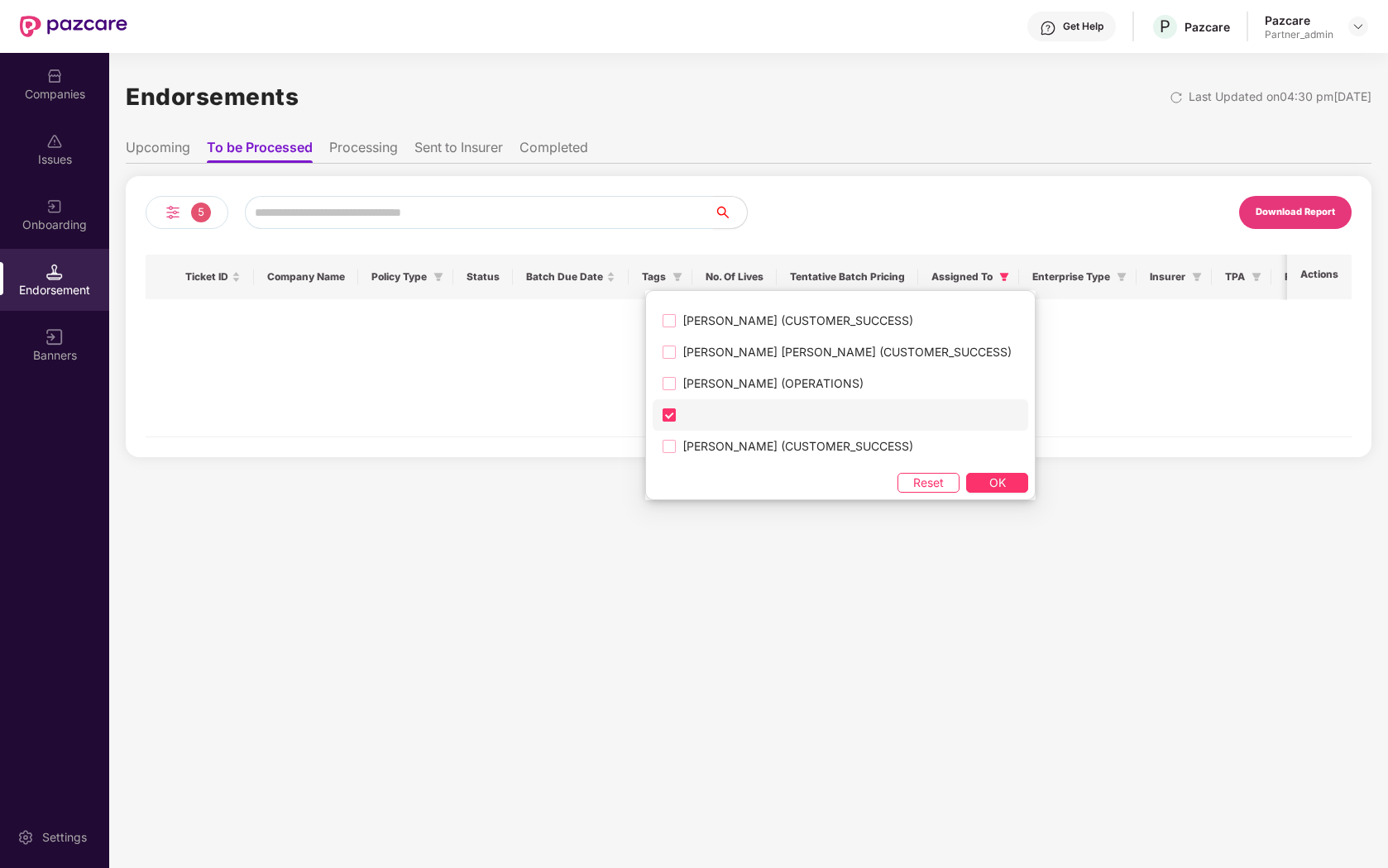
click at [676, 413] on label at bounding box center [840, 415] width 376 height 31
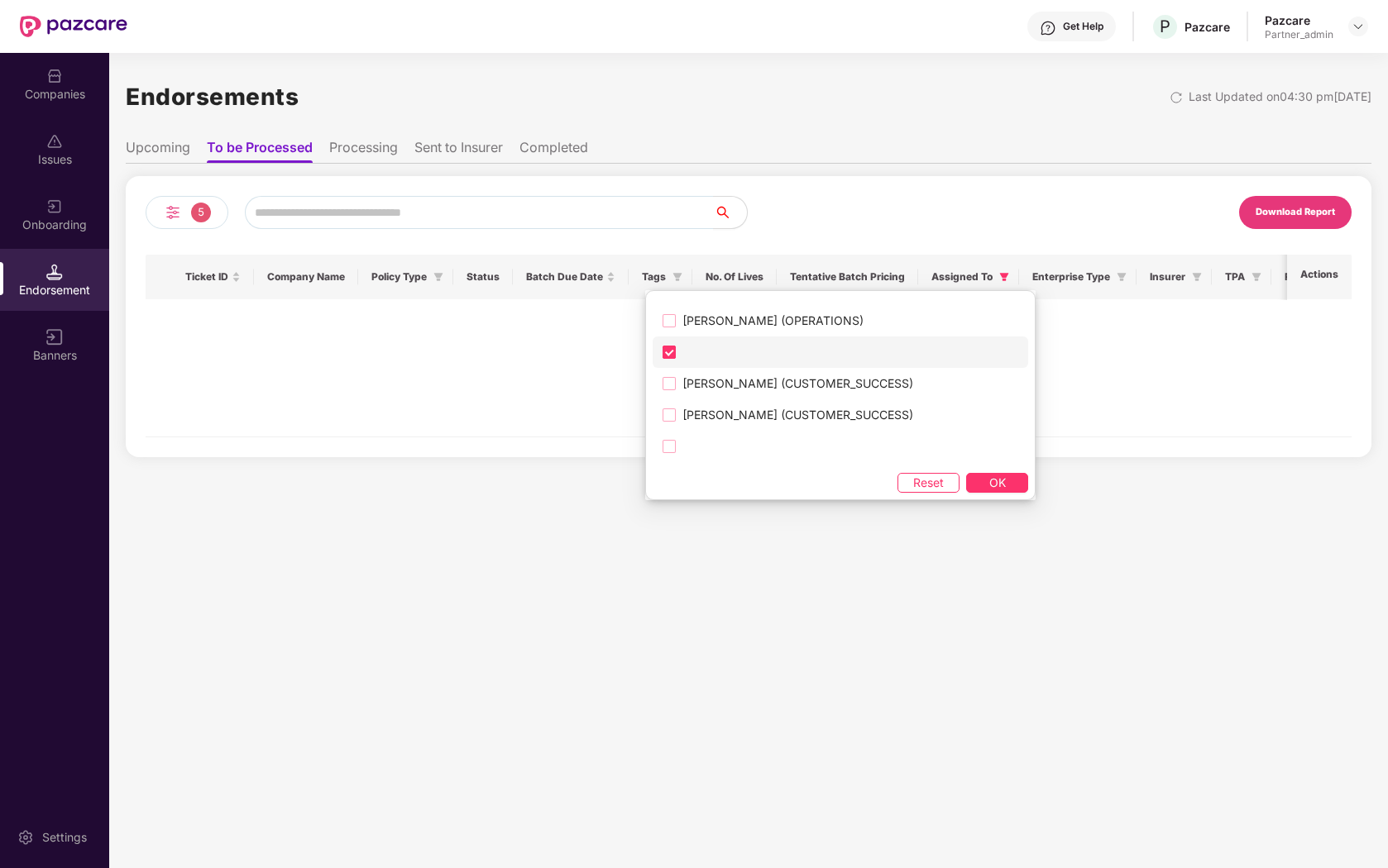
scroll to position [467, 0]
click at [913, 482] on span "Reset" at bounding box center [928, 483] width 31 height 18
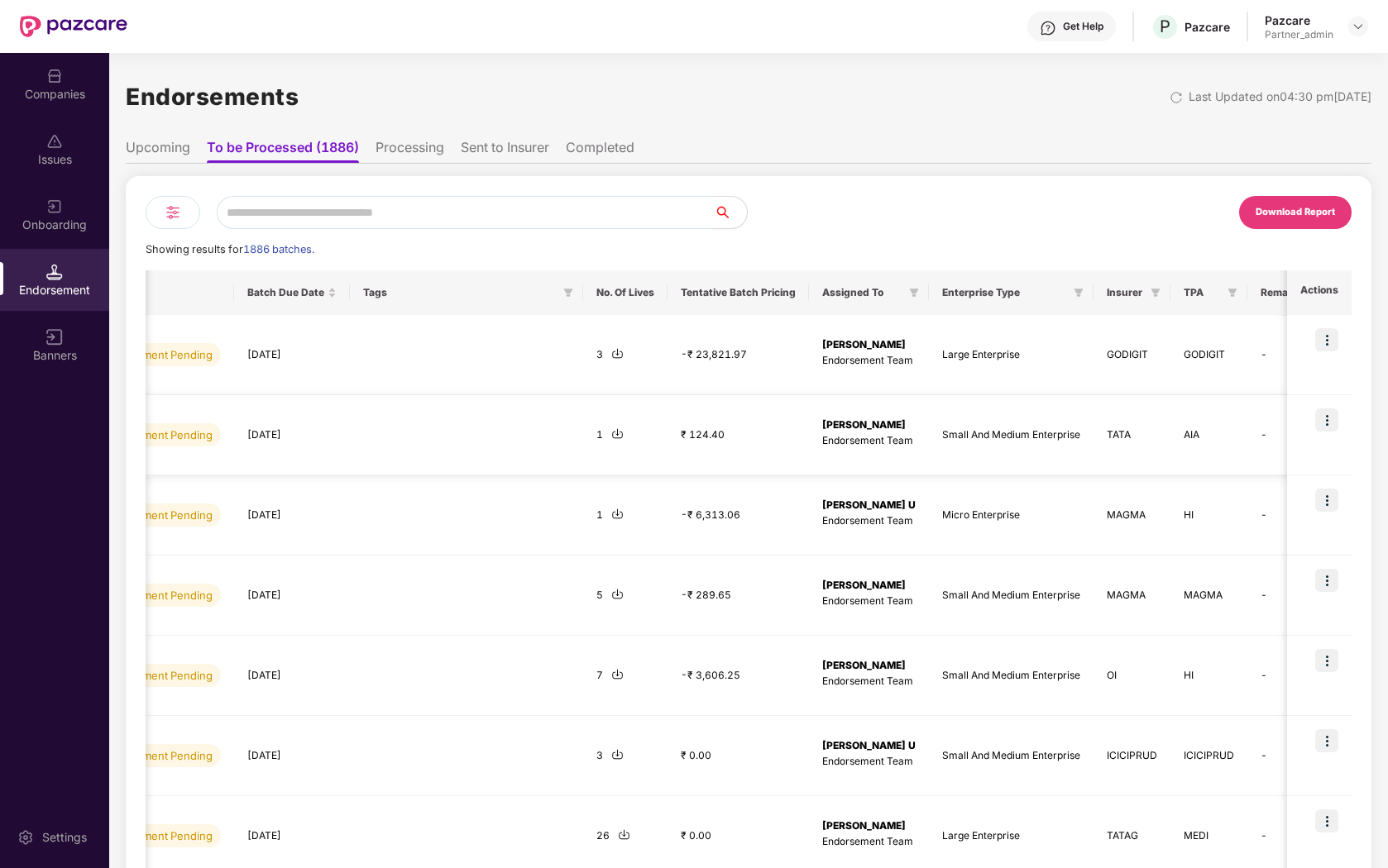
scroll to position [0, 746]
click at [914, 297] on icon "filter" at bounding box center [909, 292] width 10 height 10
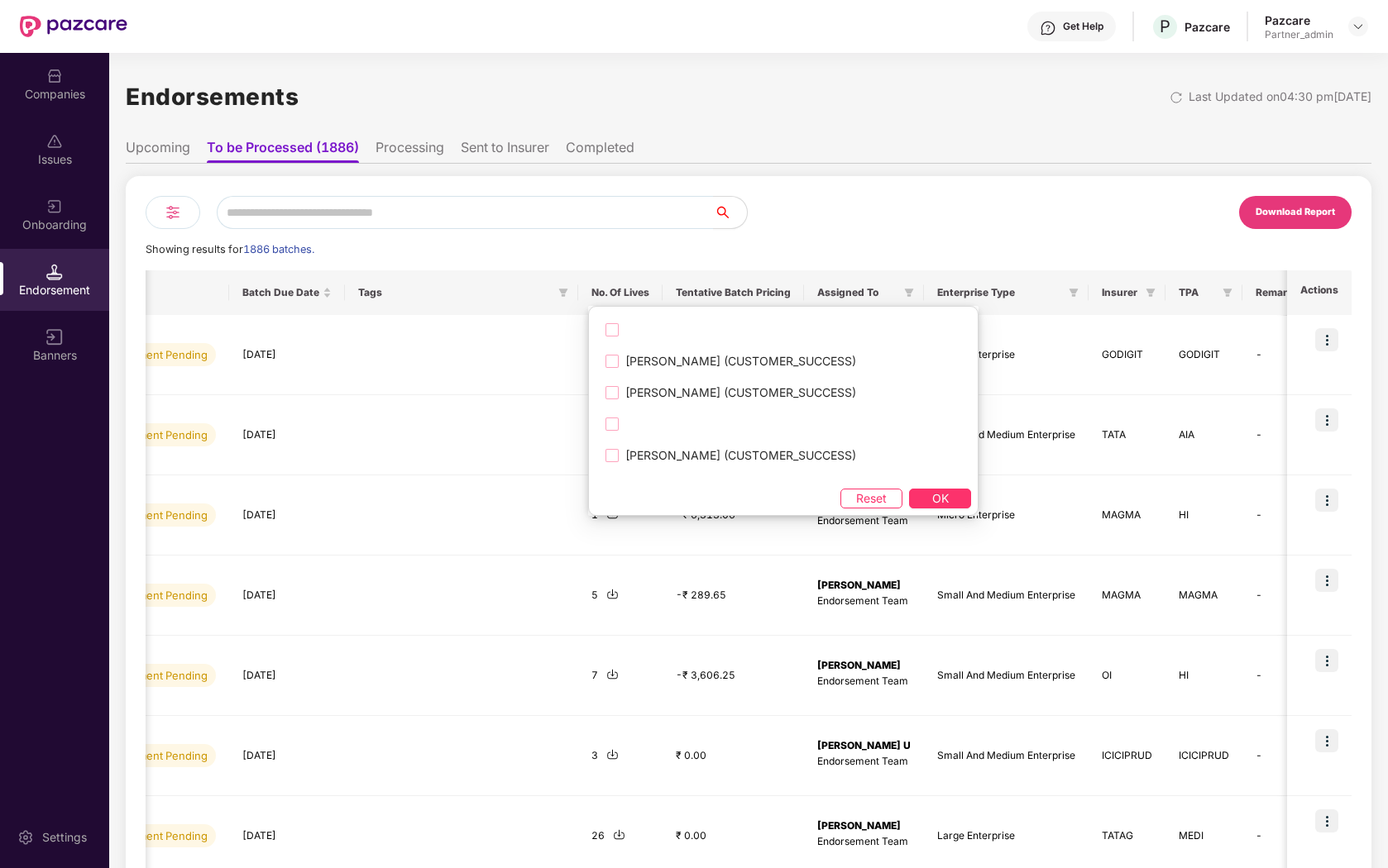
scroll to position [508, 0]
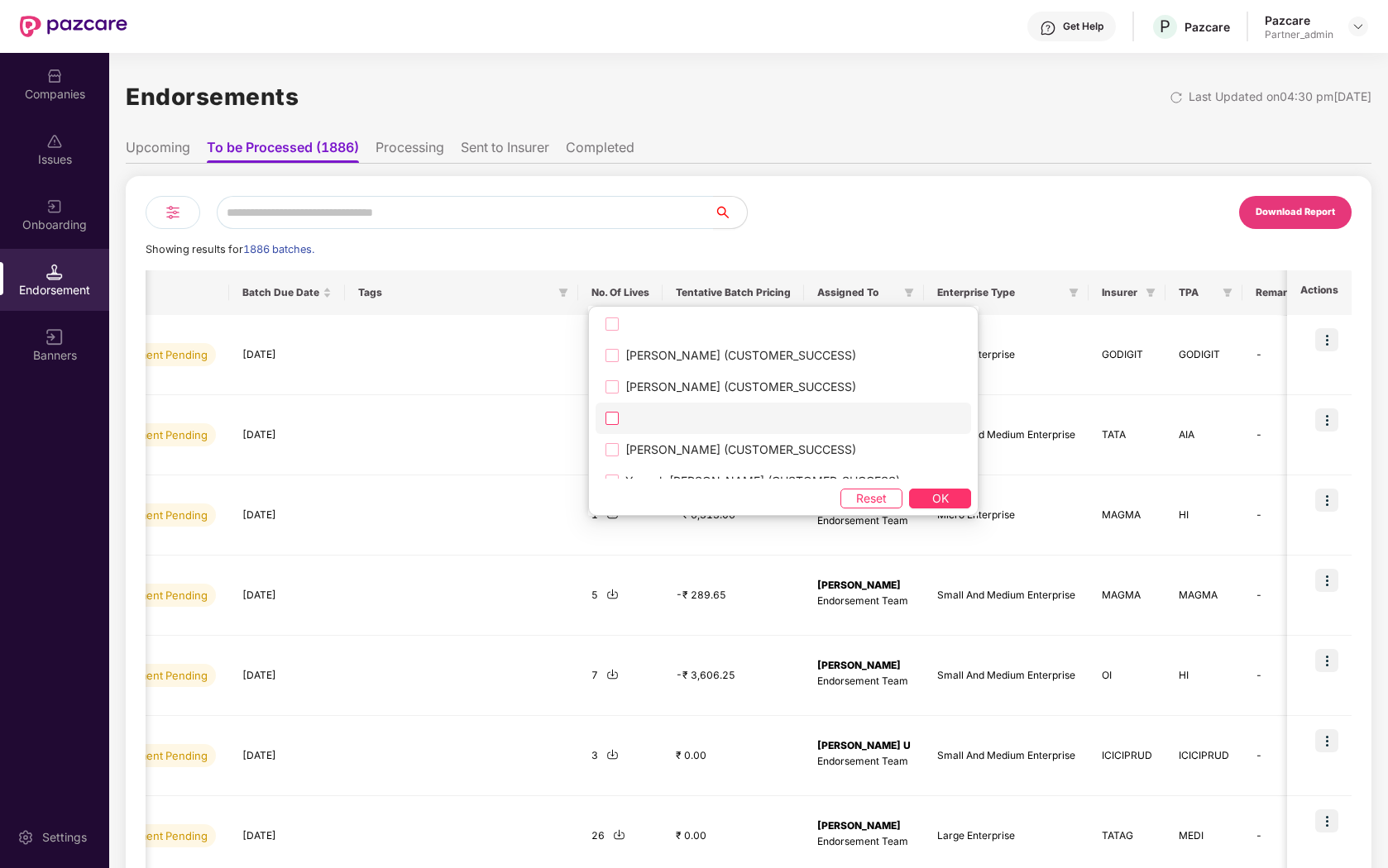
click at [686, 417] on label at bounding box center [783, 418] width 376 height 31
click at [909, 495] on button "OK" at bounding box center [940, 498] width 62 height 20
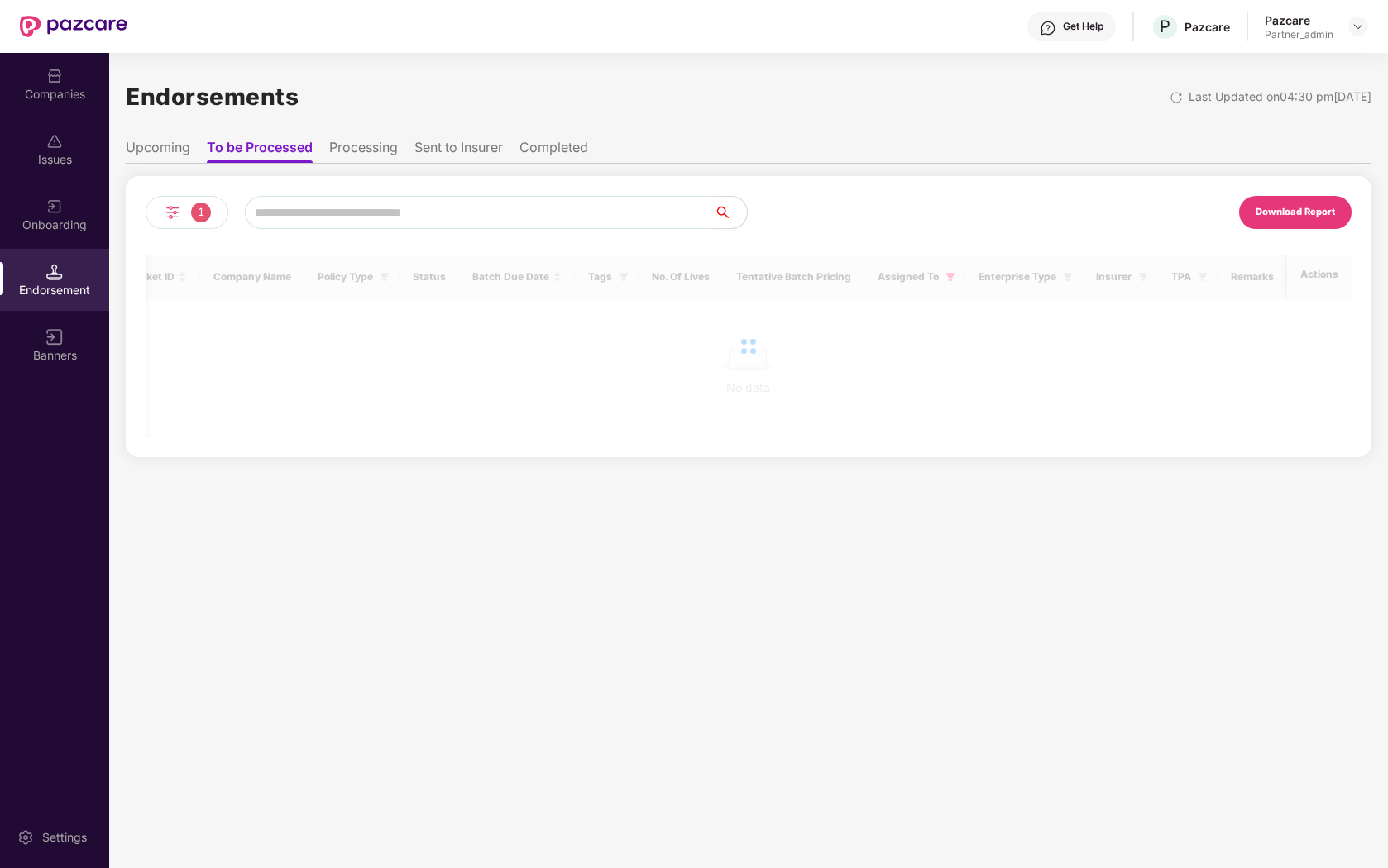
scroll to position [0, 49]
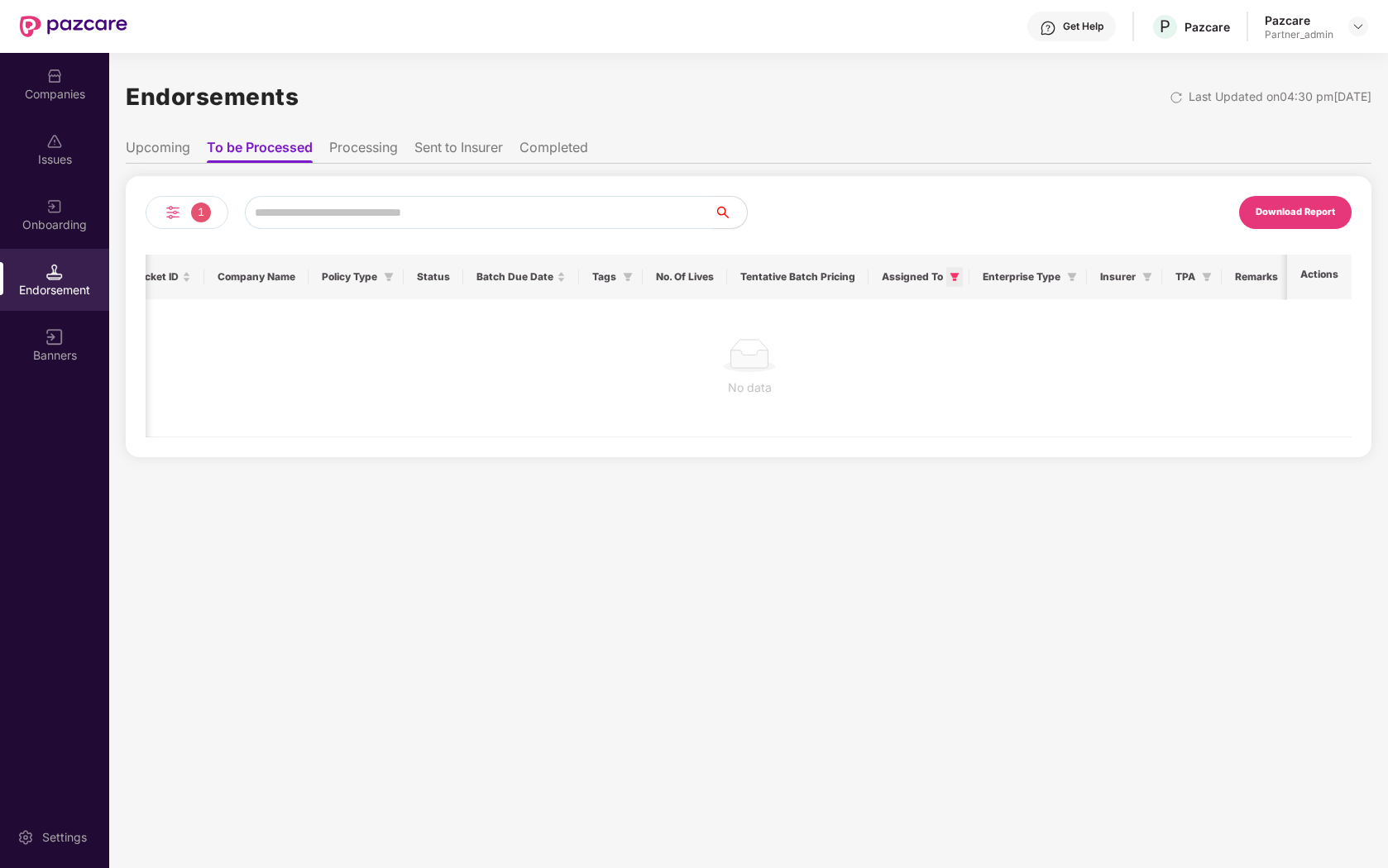
click at [950, 275] on icon "filter" at bounding box center [954, 277] width 9 height 9
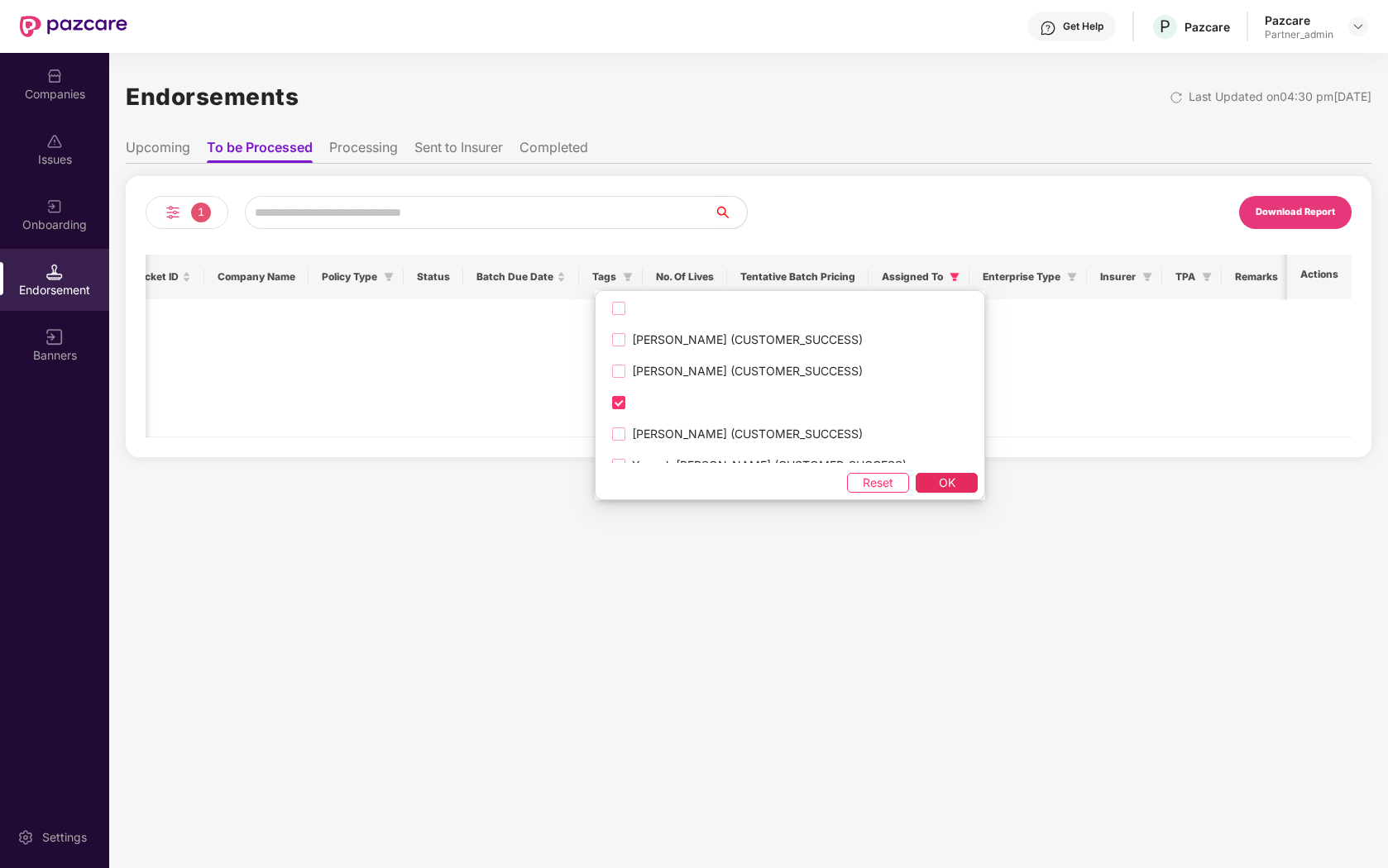
click at [939, 486] on span "OK" at bounding box center [947, 483] width 16 height 18
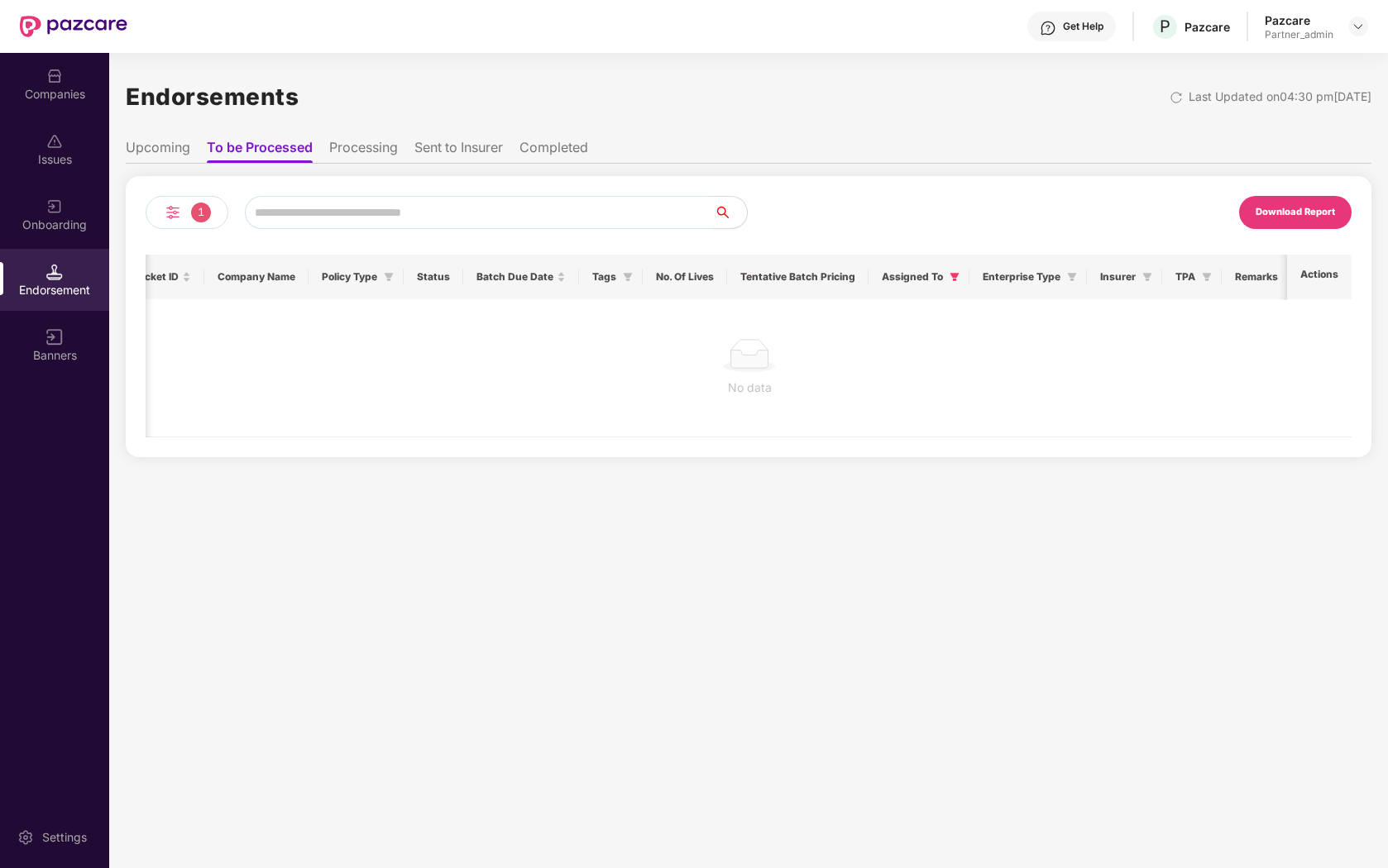
scroll to position [0, 0]
click at [1002, 279] on icon "filter" at bounding box center [1004, 277] width 9 height 9
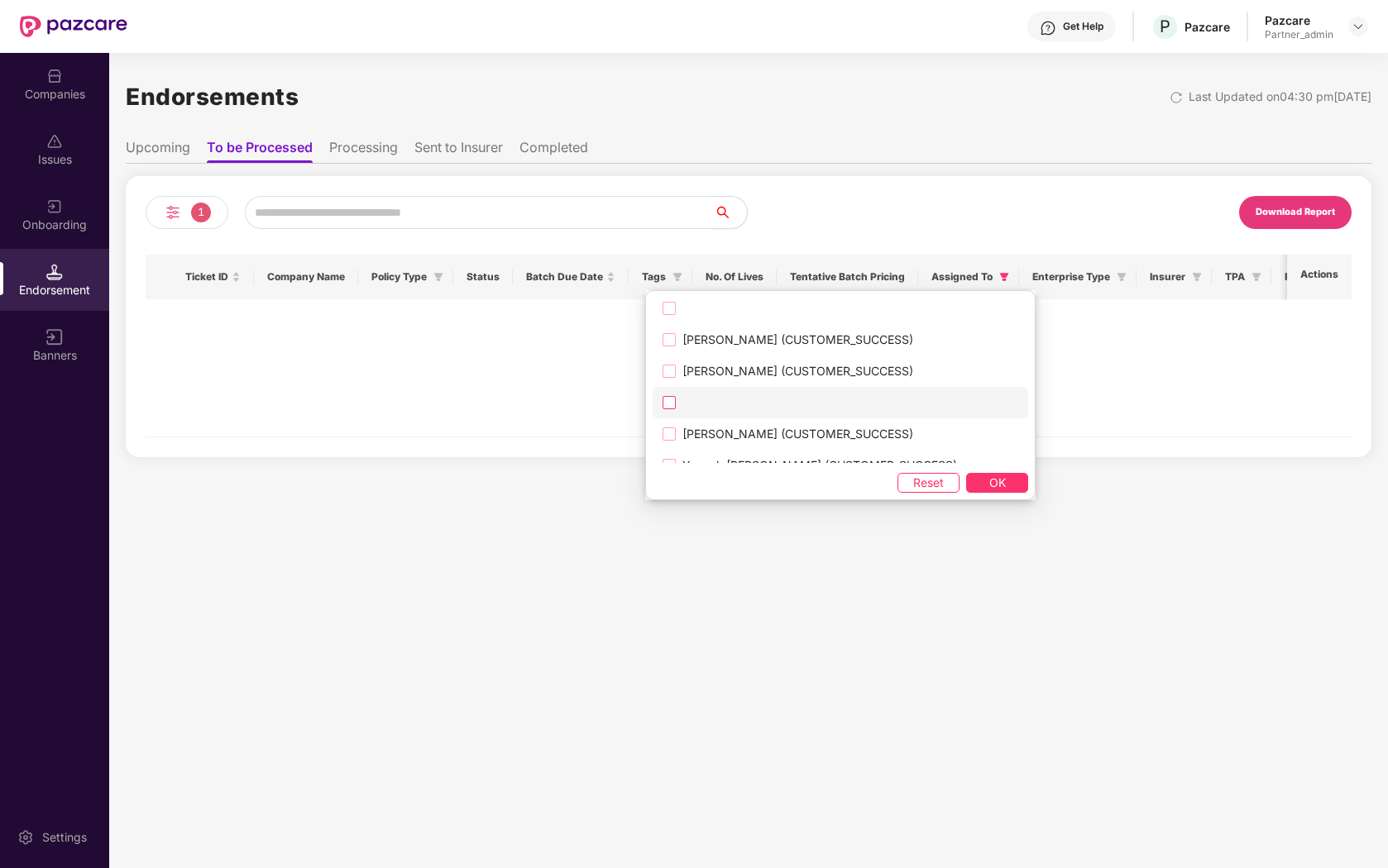
click at [680, 410] on label at bounding box center [840, 403] width 376 height 31
click at [989, 485] on span "OK" at bounding box center [997, 483] width 16 height 18
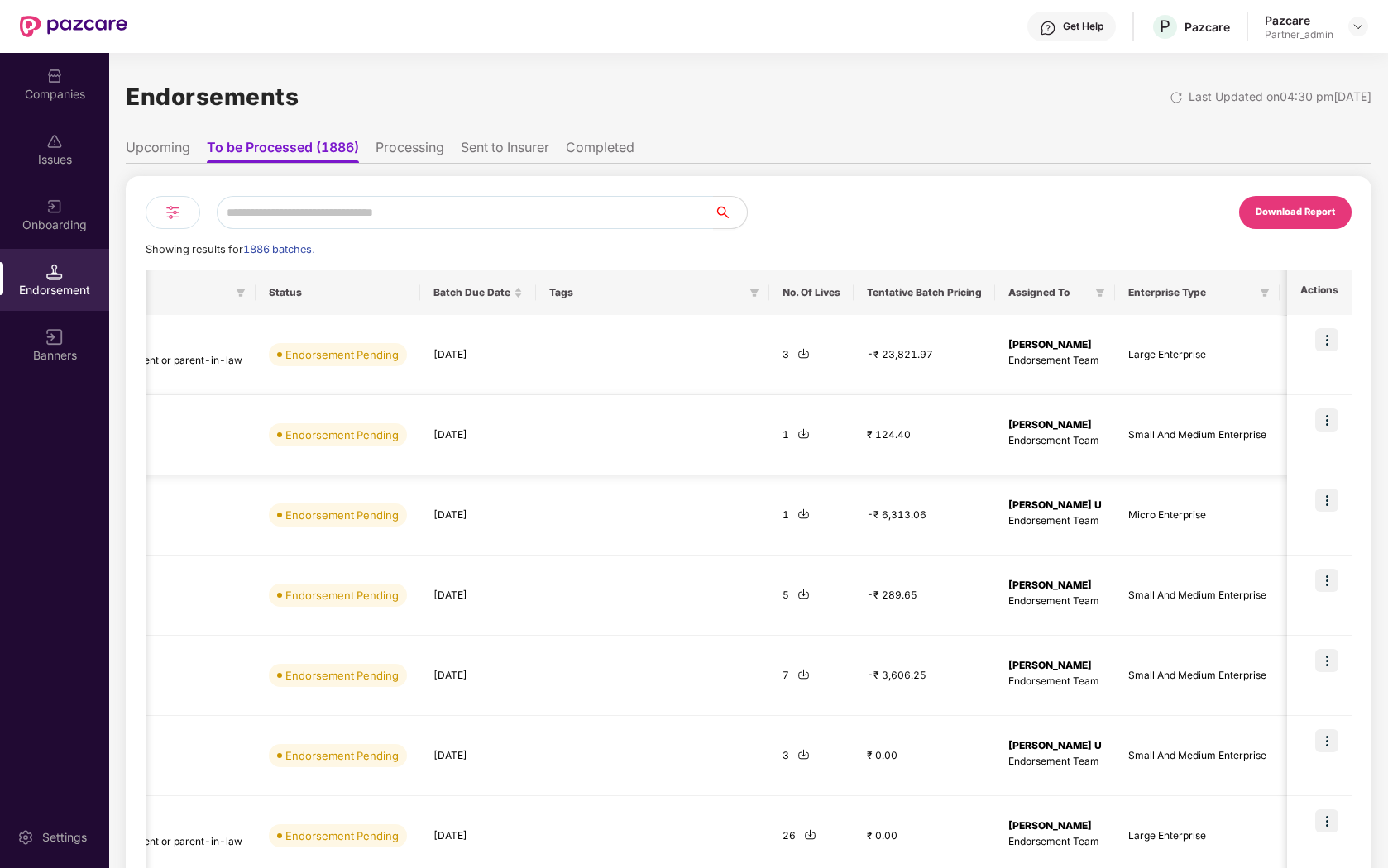
scroll to position [0, 559]
click at [1101, 292] on icon "filter" at bounding box center [1096, 292] width 10 height 10
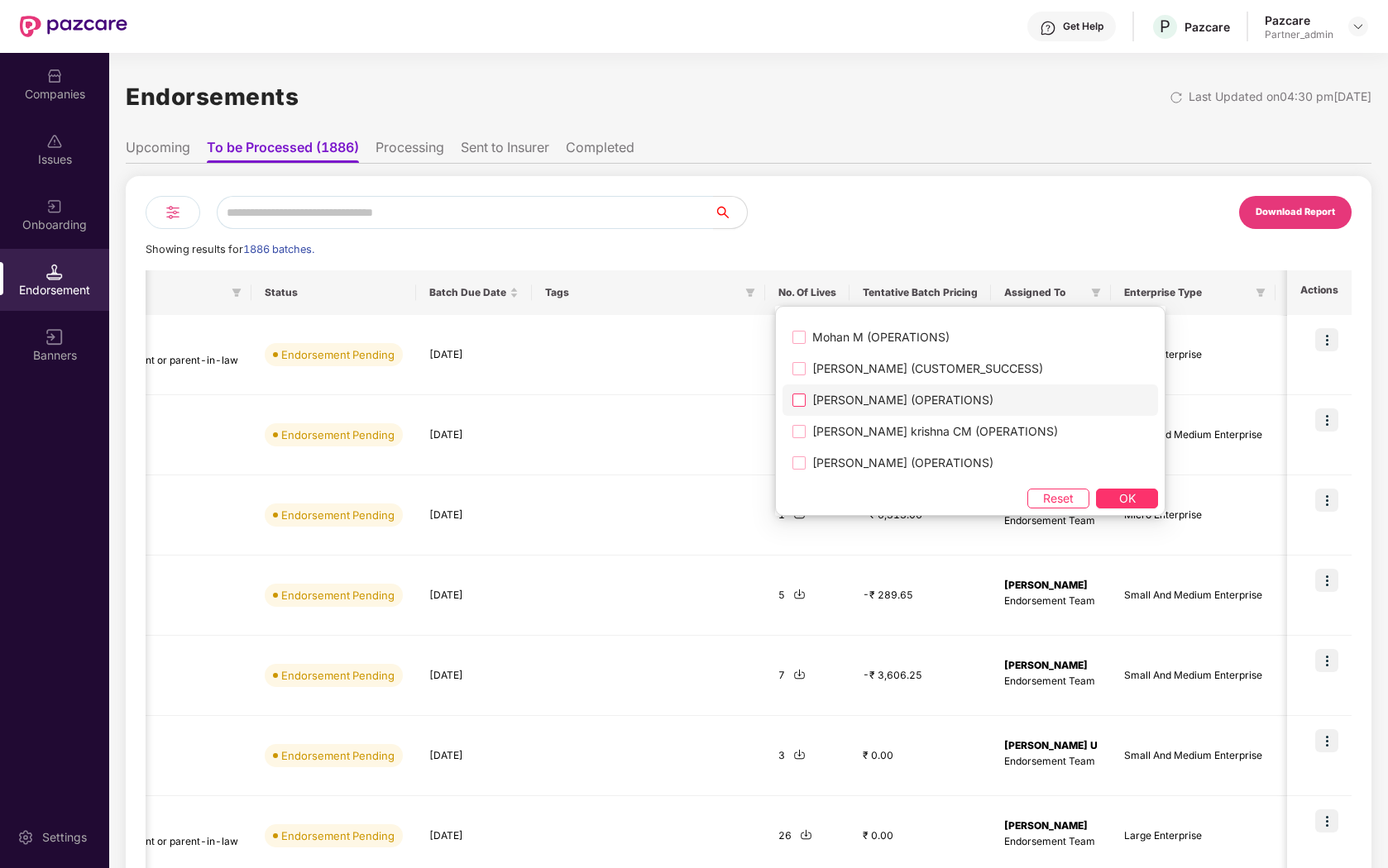
scroll to position [2264, 0]
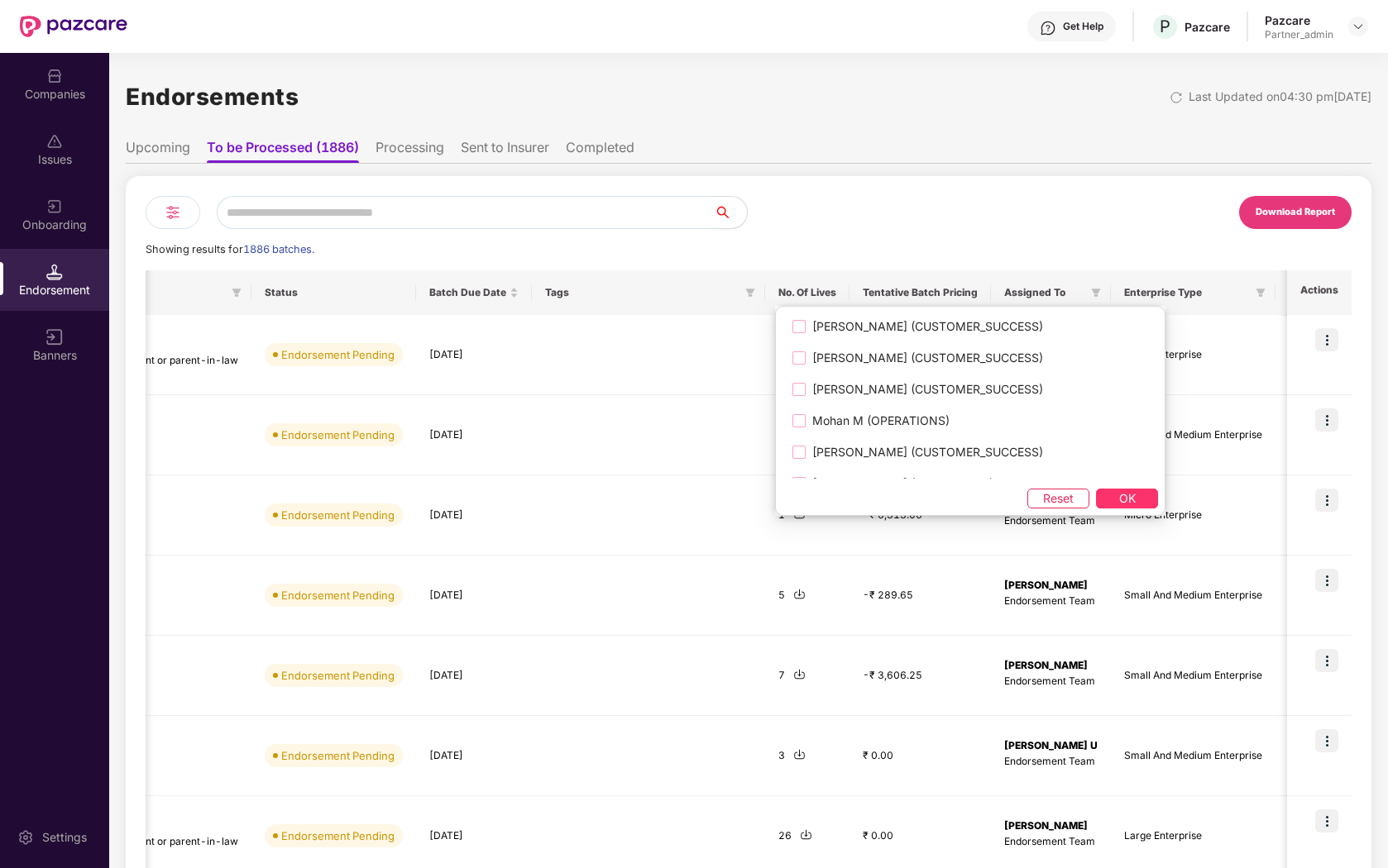
click at [1042, 502] on span "Reset" at bounding box center [1058, 498] width 31 height 18
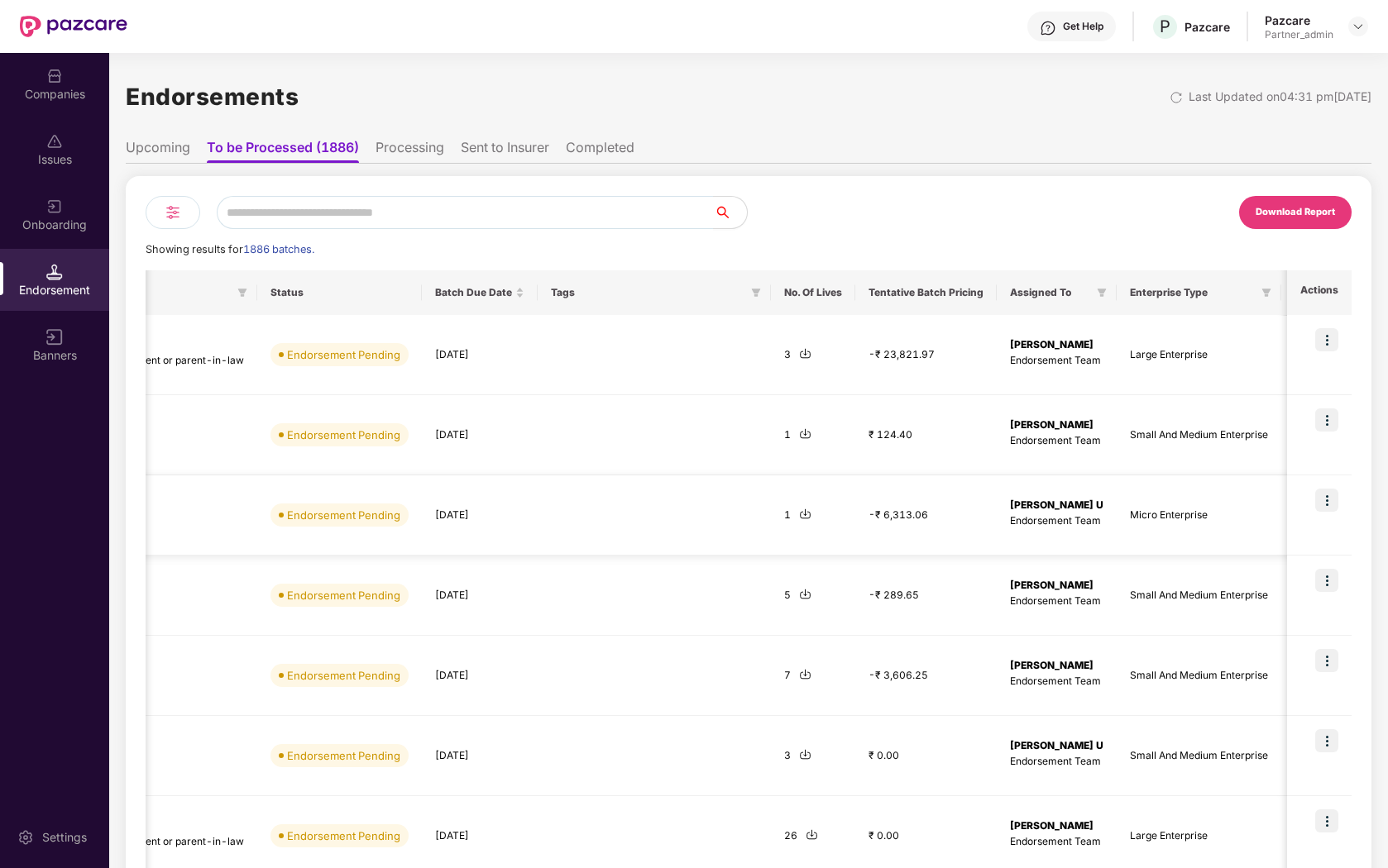
scroll to position [0, 805]
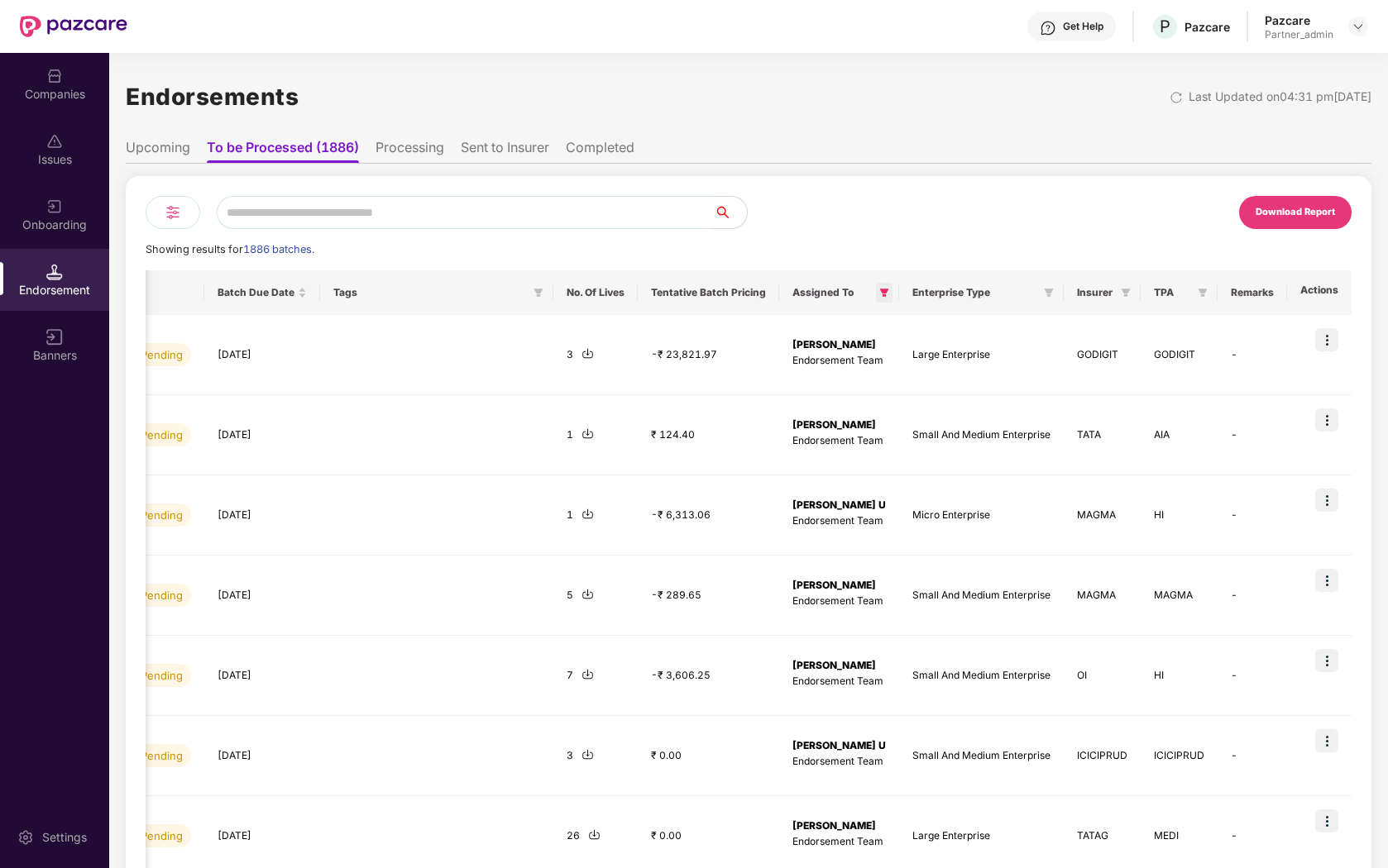
click at [886, 292] on icon "filter" at bounding box center [884, 292] width 9 height 9
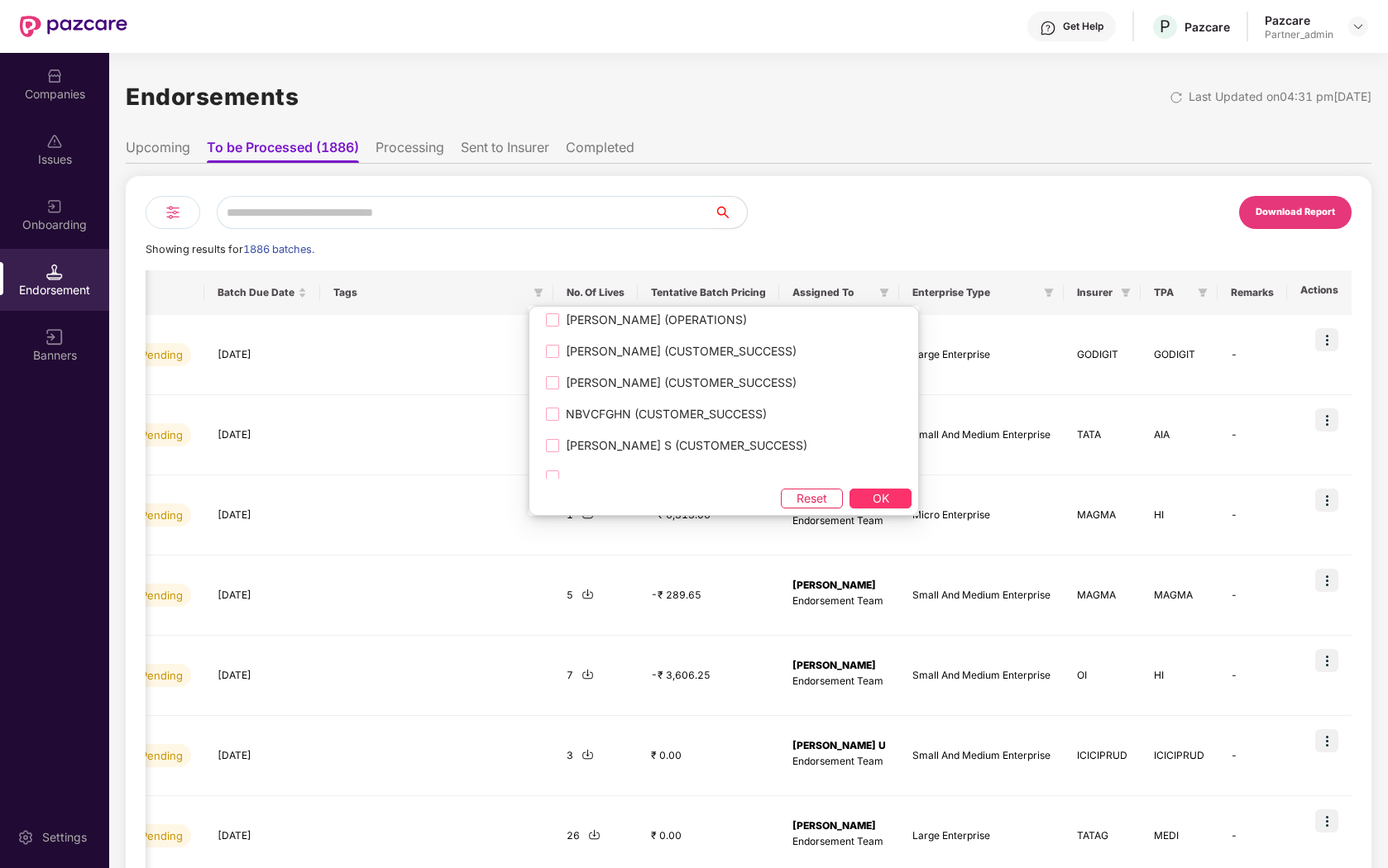
click at [797, 490] on span "Reset" at bounding box center [812, 498] width 31 height 18
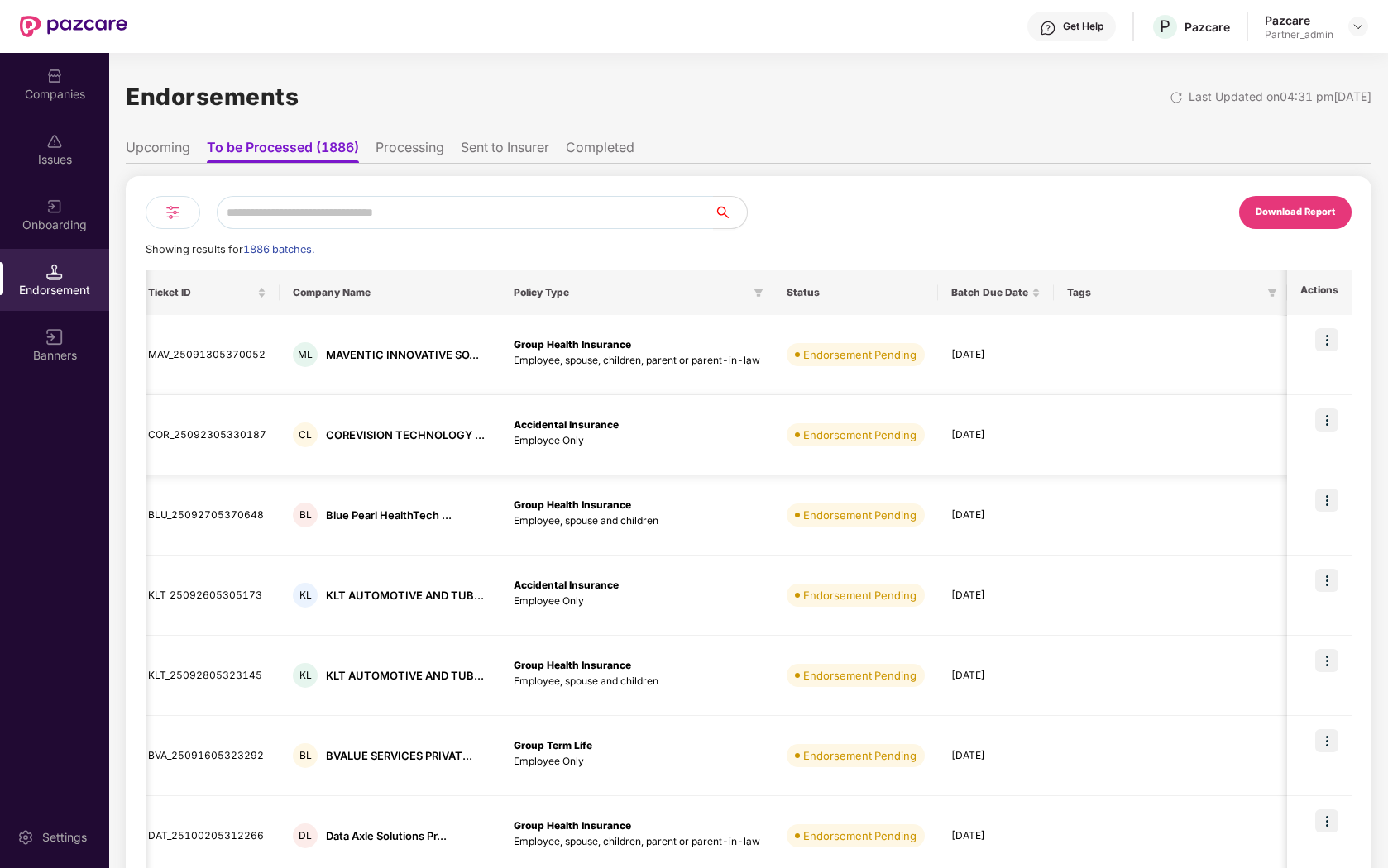
scroll to position [0, 0]
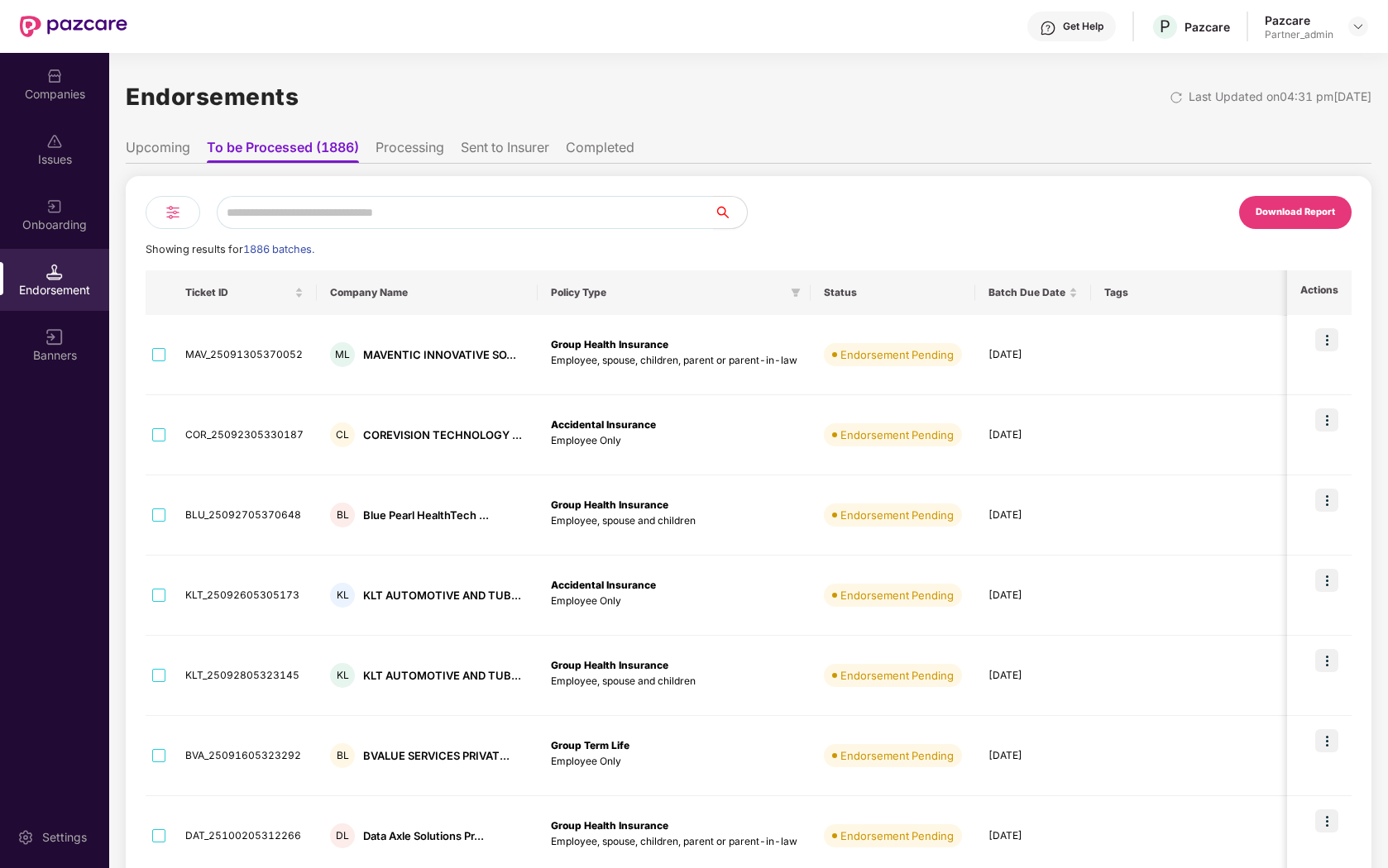
click at [537, 295] on th "Policy Type" at bounding box center [674, 292] width 273 height 45
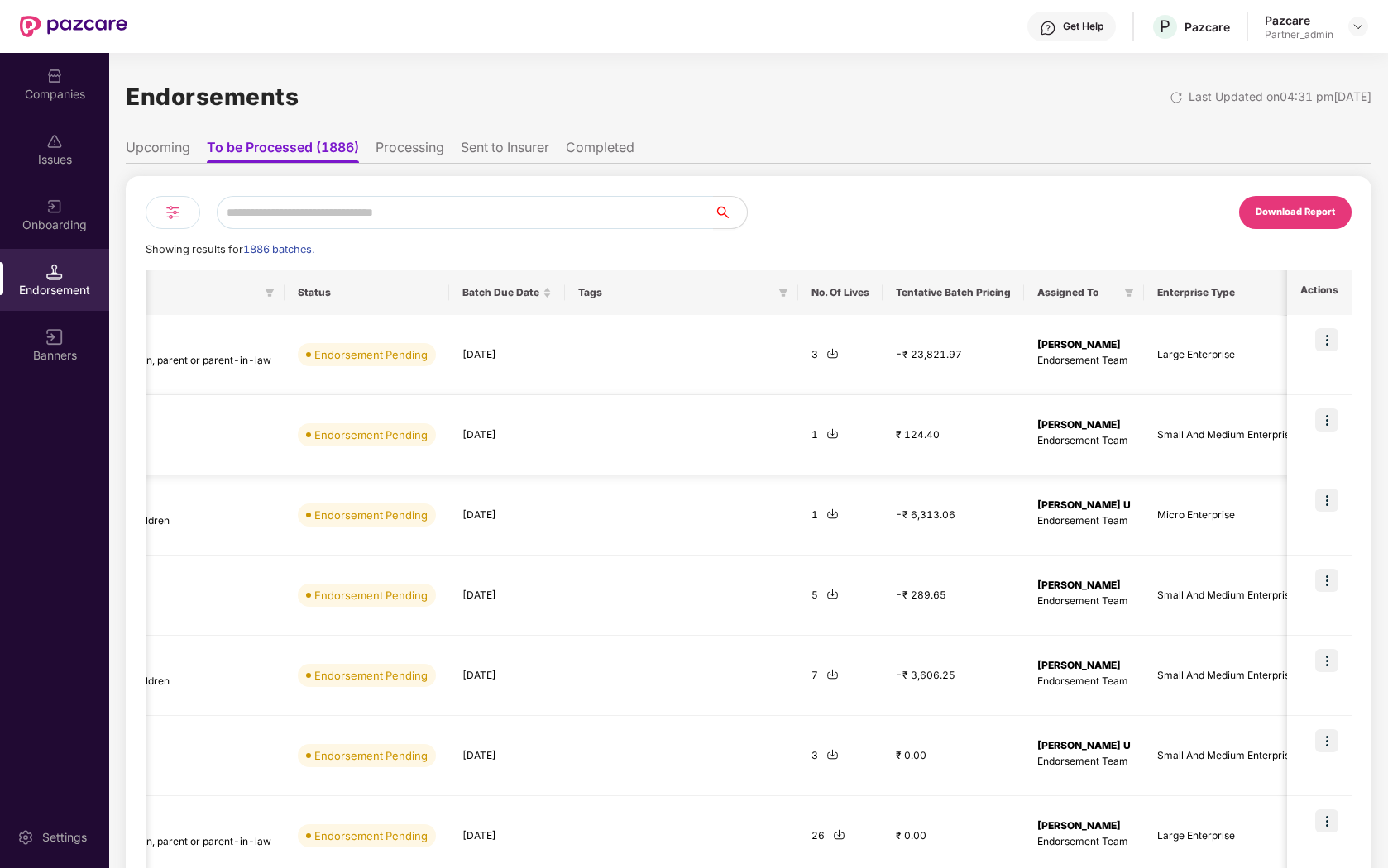
scroll to position [0, 527]
drag, startPoint x: 1032, startPoint y: 294, endPoint x: 1122, endPoint y: 298, distance: 90.1
click at [1116, 298] on span "Assigned To" at bounding box center [1075, 293] width 80 height 14
click at [1123, 234] on div "Download Report Showing results for 1886 batches. Ticket ID Company Name Policy…" at bounding box center [748, 685] width 1206 height 980
drag, startPoint x: 1032, startPoint y: 292, endPoint x: 1104, endPoint y: 293, distance: 72.0
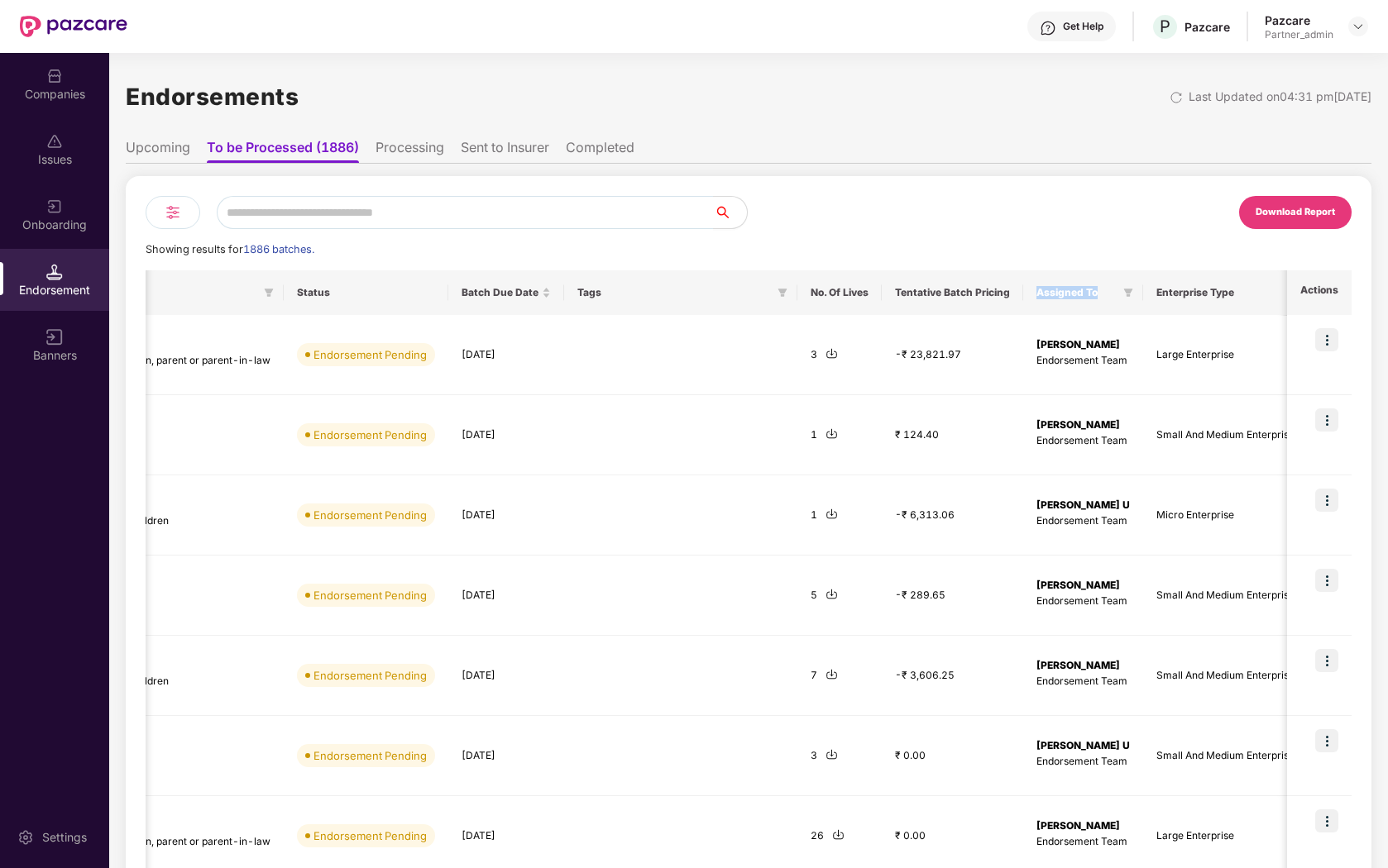
click at [1107, 294] on span "Assigned To" at bounding box center [1075, 293] width 80 height 14
click at [1115, 204] on div "Download Report" at bounding box center [1049, 212] width 603 height 33
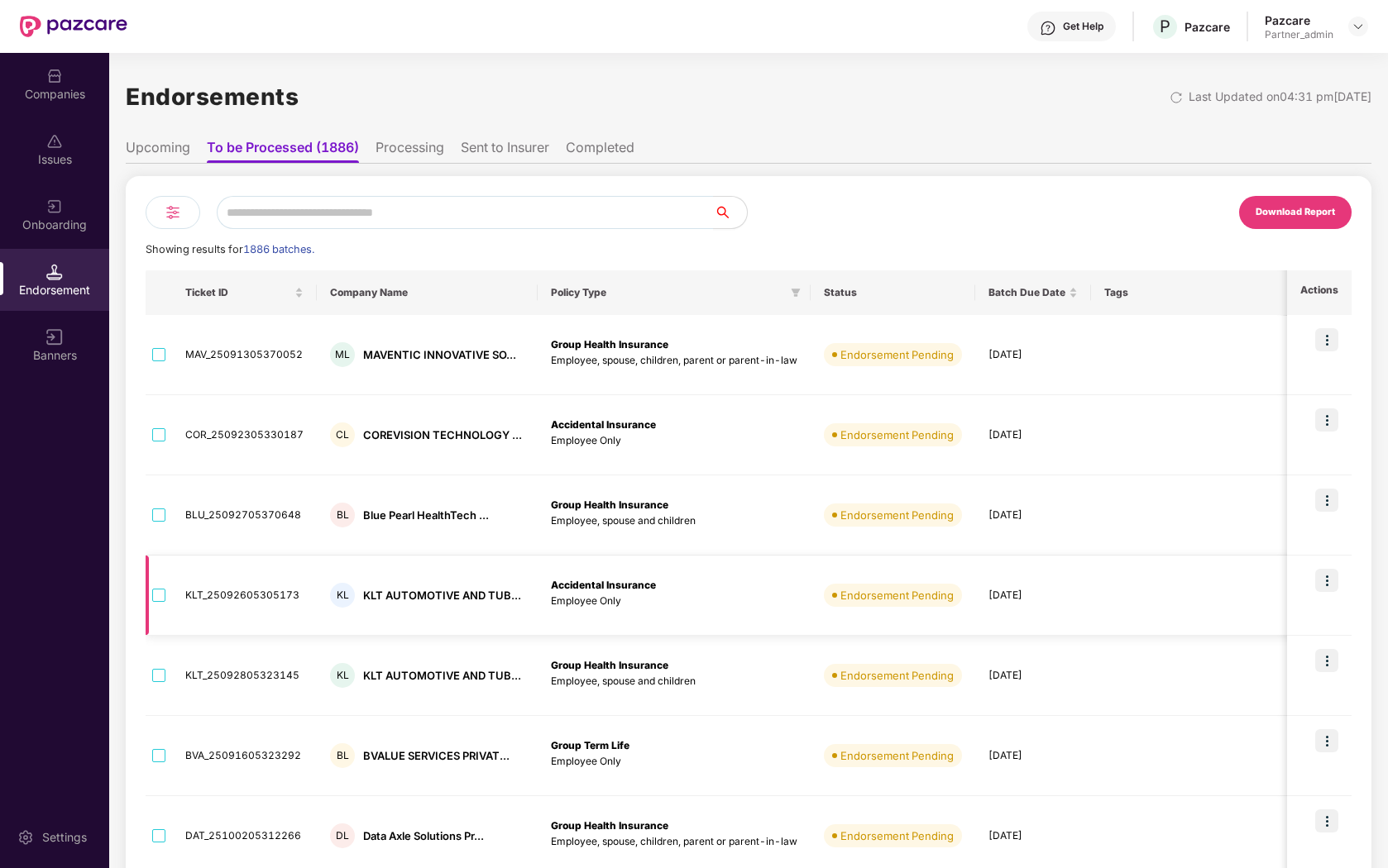
scroll to position [0, 2]
